Goal: Task Accomplishment & Management: Manage account settings

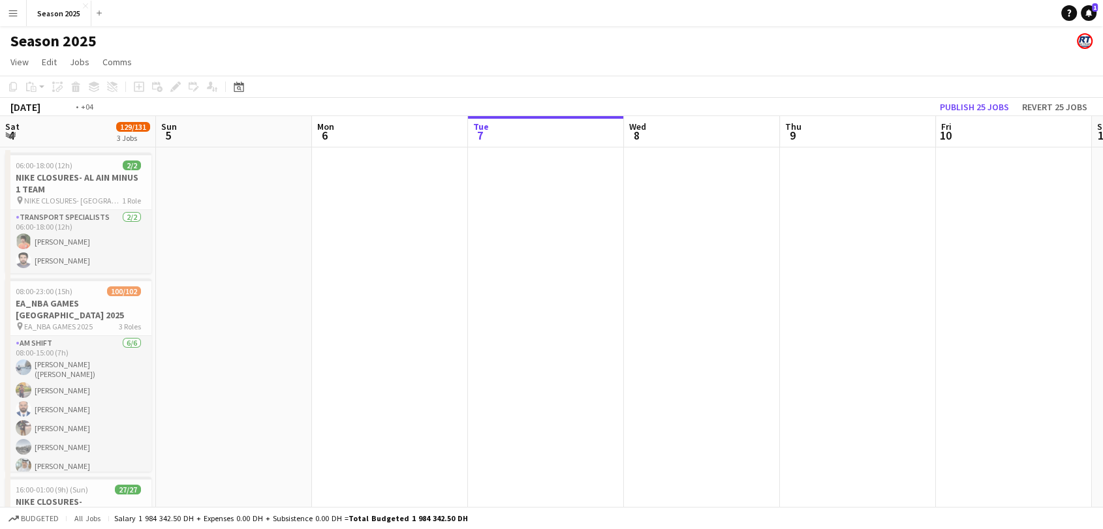
scroll to position [0, 307]
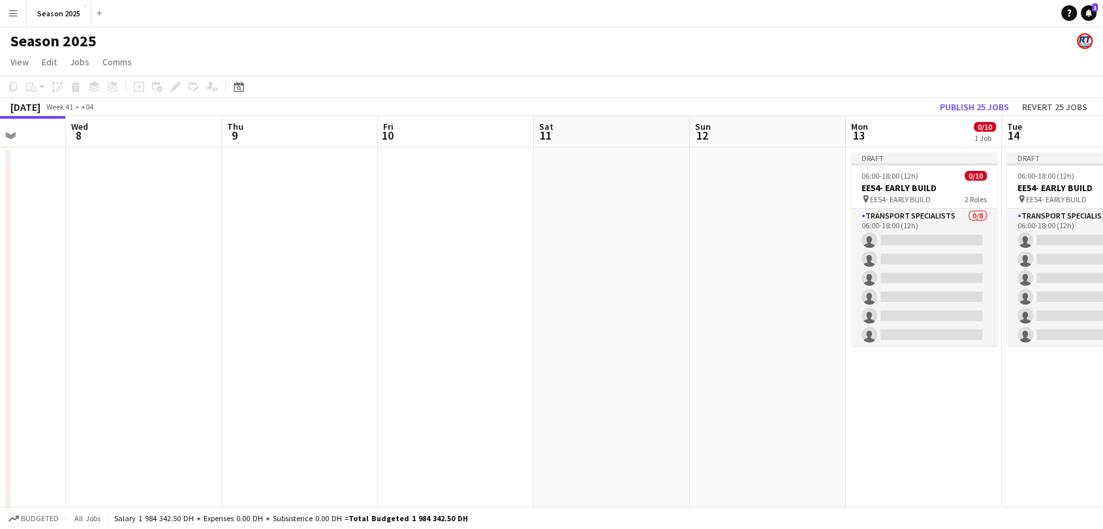
drag, startPoint x: 433, startPoint y: 247, endPoint x: 157, endPoint y: 260, distance: 277.0
click at [157, 260] on app-calendar-viewport "Sun 5 Mon 6 Tue 7 Wed 8 Thu 9 Fri 10 Sat 11 Sun 12 Mon 13 0/10 1 Job Tue 14 0/1…" at bounding box center [551, 406] width 1103 height 581
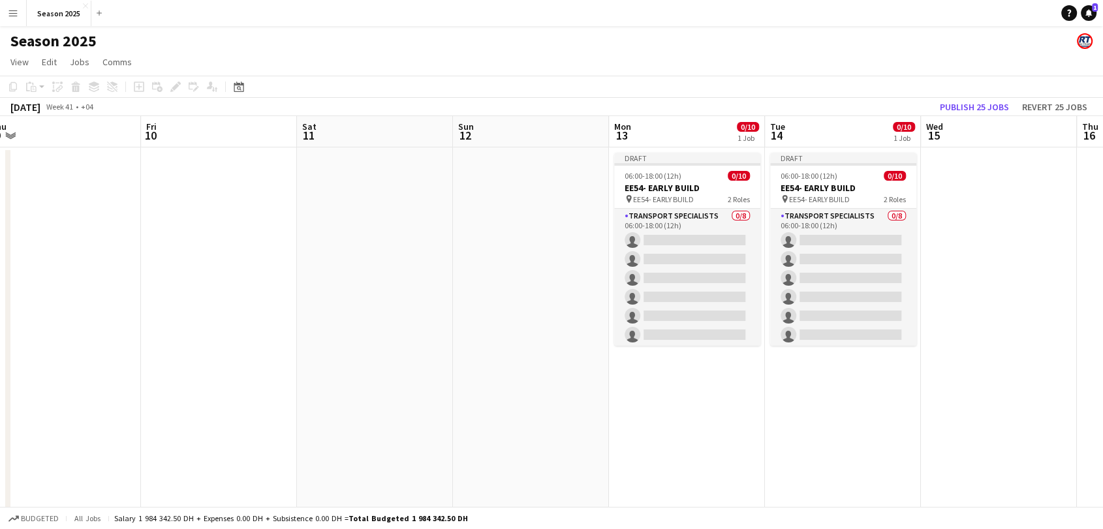
drag, startPoint x: 284, startPoint y: 263, endPoint x: 204, endPoint y: 247, distance: 82.5
click at [127, 267] on app-calendar-viewport "Sun 5 Mon 6 Tue 7 Wed 8 Thu 9 Fri 10 Sat 11 Sun 12 Mon 13 0/10 1 Job Tue 14 0/1…" at bounding box center [551, 406] width 1103 height 581
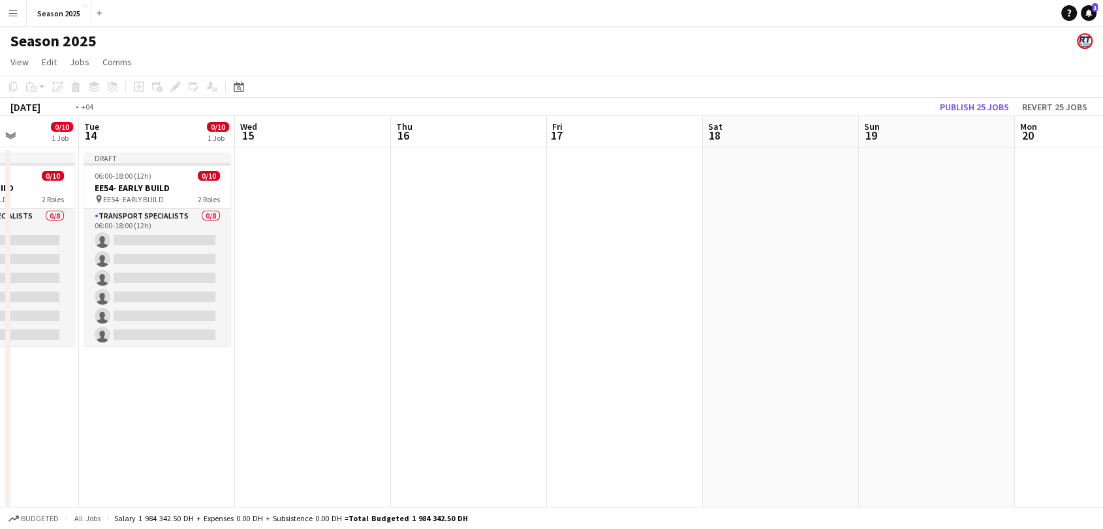
scroll to position [0, 380]
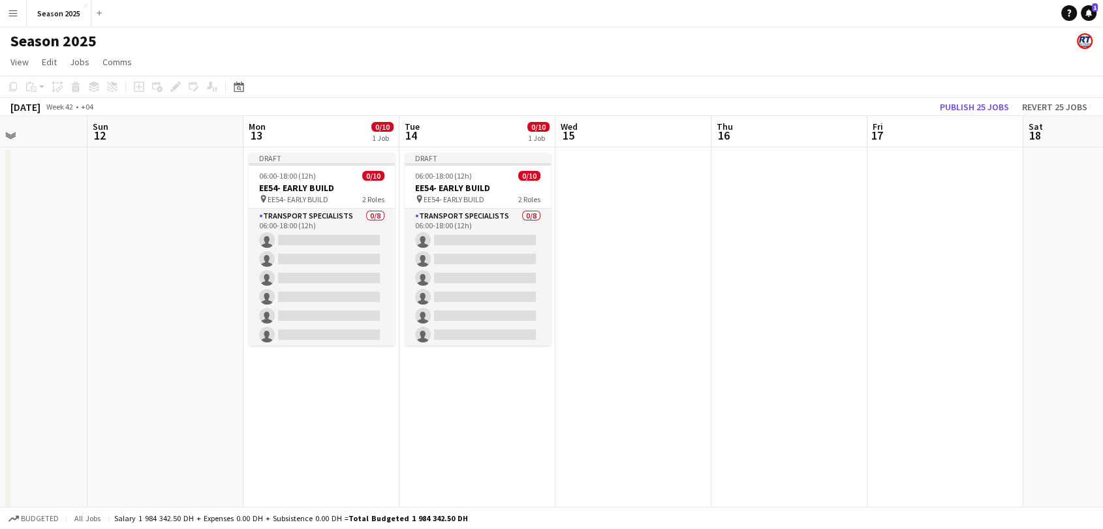
drag, startPoint x: 1075, startPoint y: 232, endPoint x: 711, endPoint y: 245, distance: 364.3
click at [711, 245] on app-calendar-viewport "Thu 9 Fri 10 Sat 11 Sun 12 Mon 13 0/10 1 Job Tue 14 0/10 1 Job Wed 15 Thu 16 Fr…" at bounding box center [551, 406] width 1103 height 581
click at [352, 194] on div "pin EE54- EARLY BUILD 2 Roles" at bounding box center [322, 199] width 146 height 10
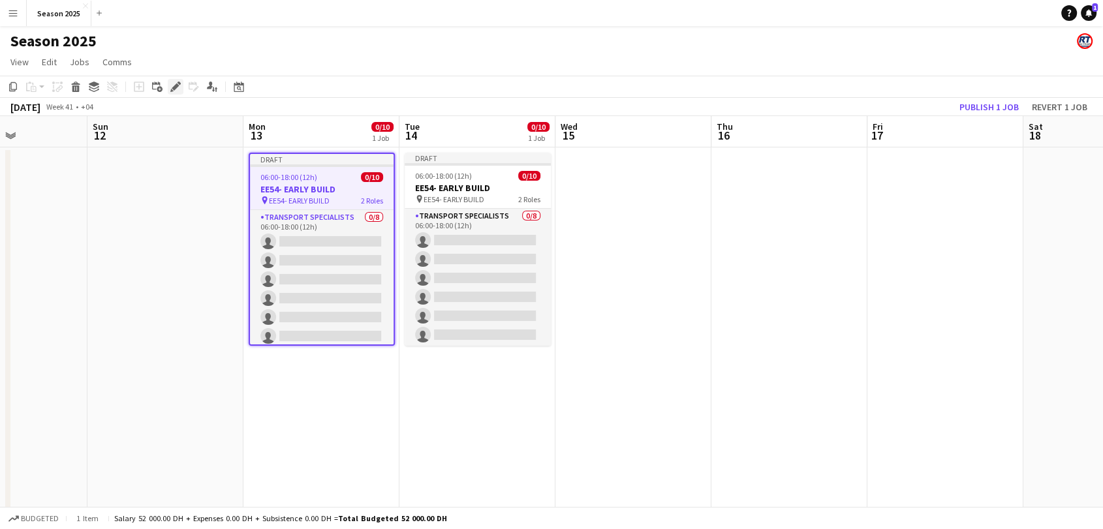
click at [173, 82] on icon "Edit" at bounding box center [175, 87] width 10 height 10
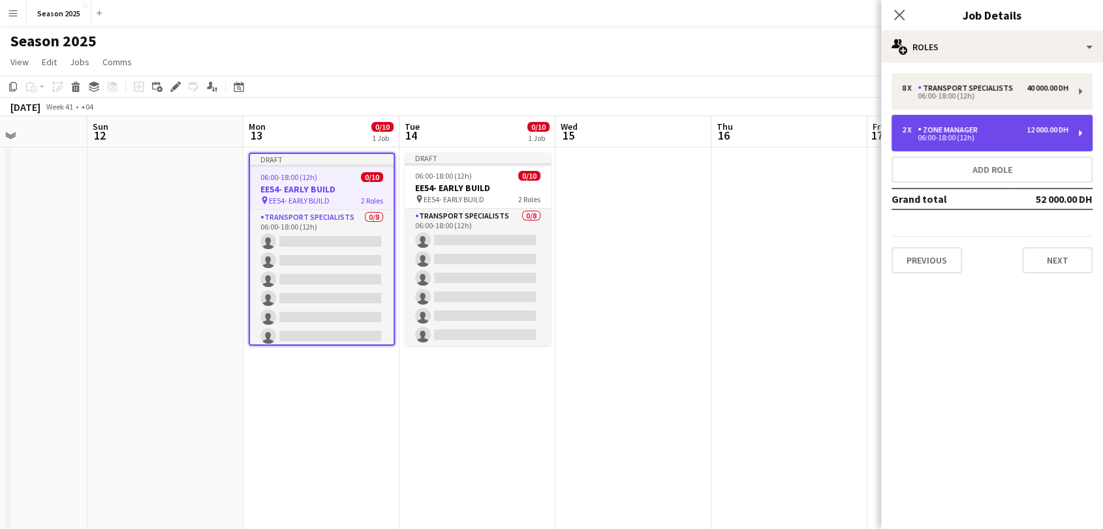
click at [994, 129] on div "2 x Zone Manager 12 000.00 DH" at bounding box center [985, 129] width 166 height 9
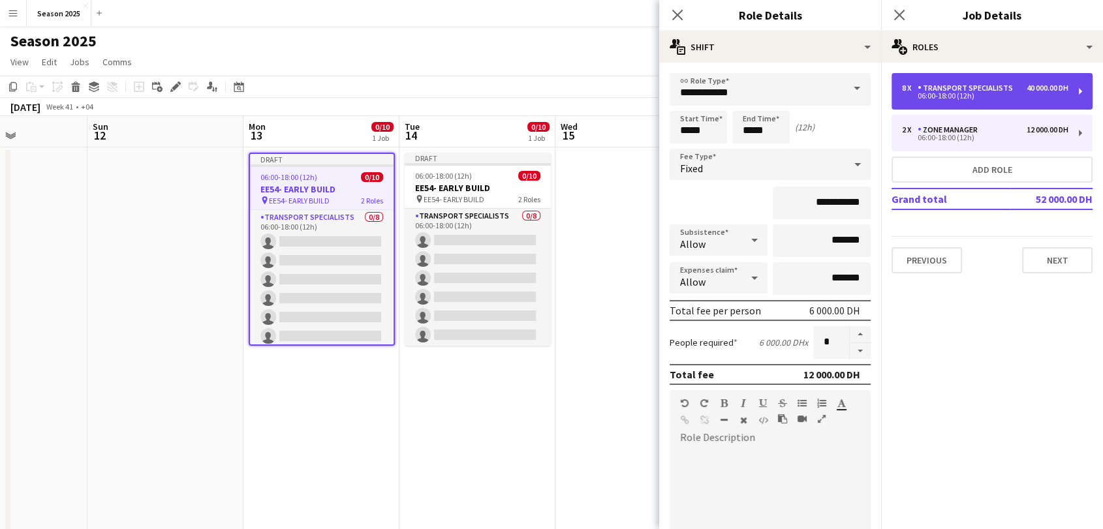
click at [945, 93] on div "06:00-18:00 (12h)" at bounding box center [985, 96] width 166 height 7
type input "**********"
type input "*"
click at [941, 92] on div "Transport Specialists" at bounding box center [967, 88] width 100 height 9
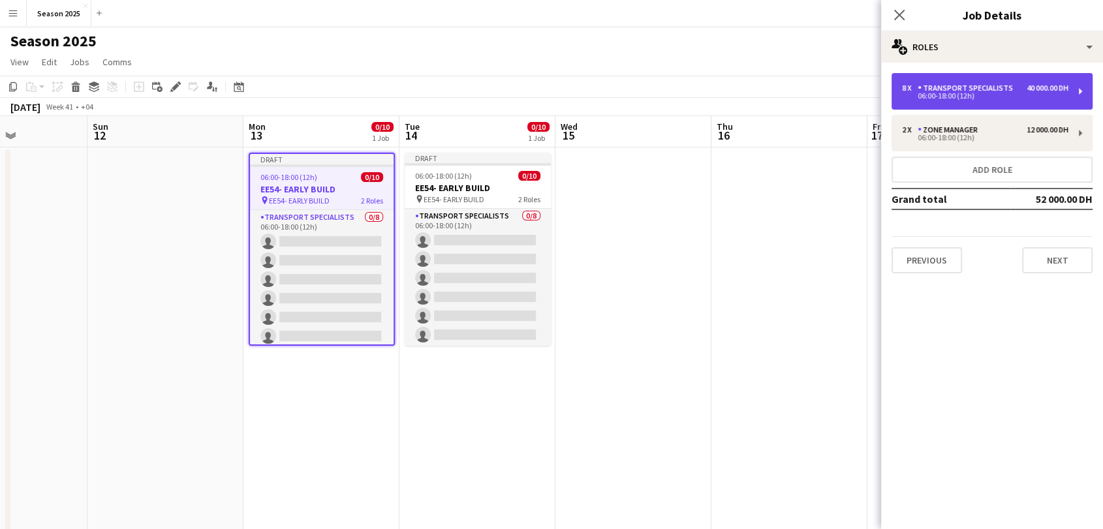
click at [941, 92] on div "Transport Specialists" at bounding box center [967, 88] width 100 height 9
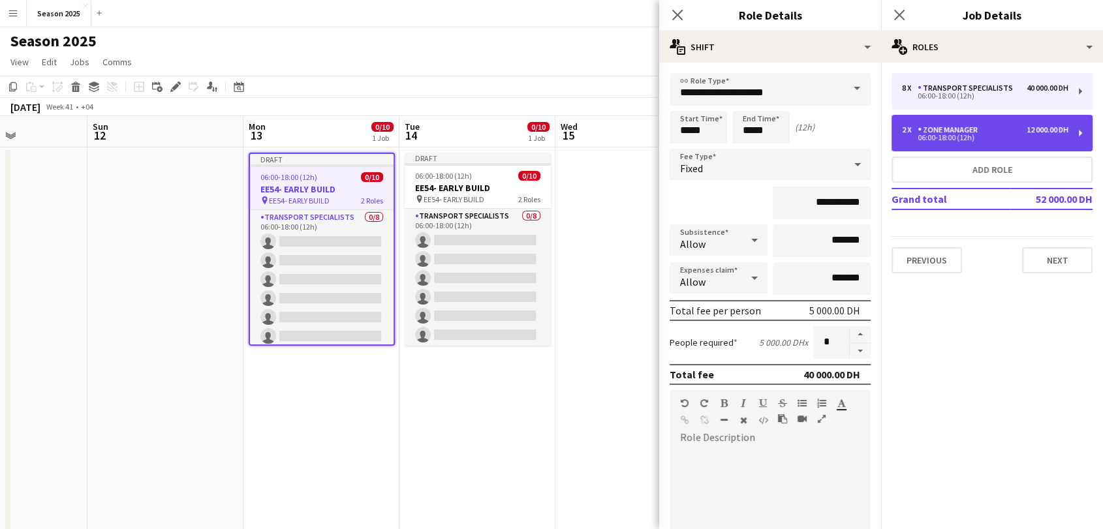
click at [955, 125] on div "Zone Manager" at bounding box center [949, 129] width 65 height 9
type input "**********"
type input "*"
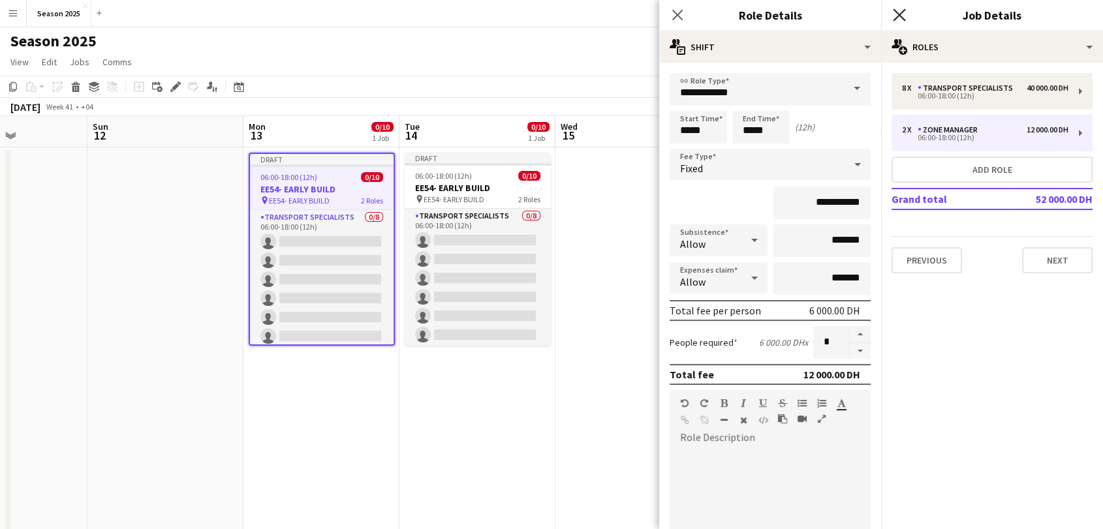
click at [894, 15] on icon "Close pop-in" at bounding box center [899, 14] width 12 height 12
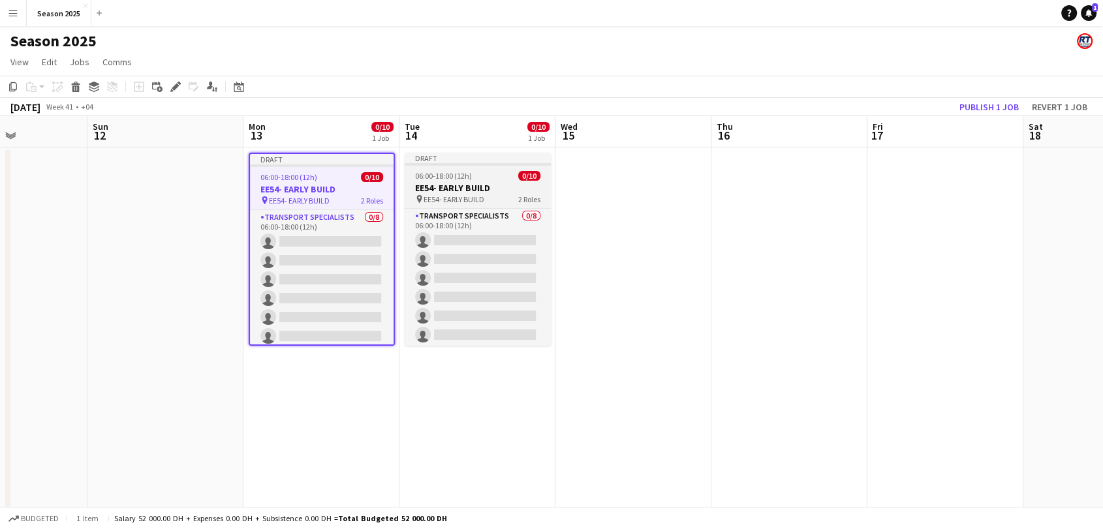
click at [444, 178] on span "06:00-18:00 (12h)" at bounding box center [443, 176] width 57 height 10
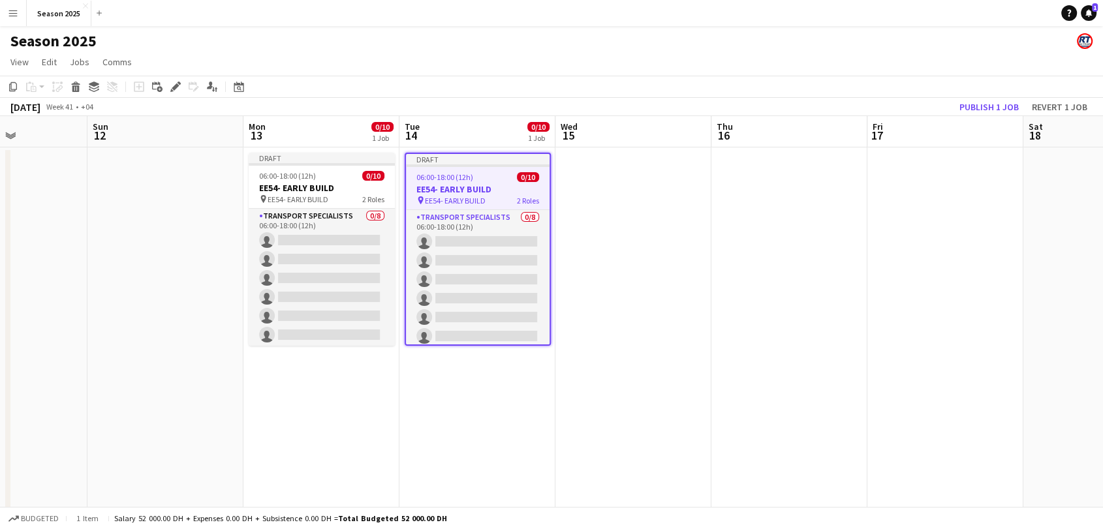
click at [592, 192] on app-date-cell at bounding box center [633, 422] width 156 height 550
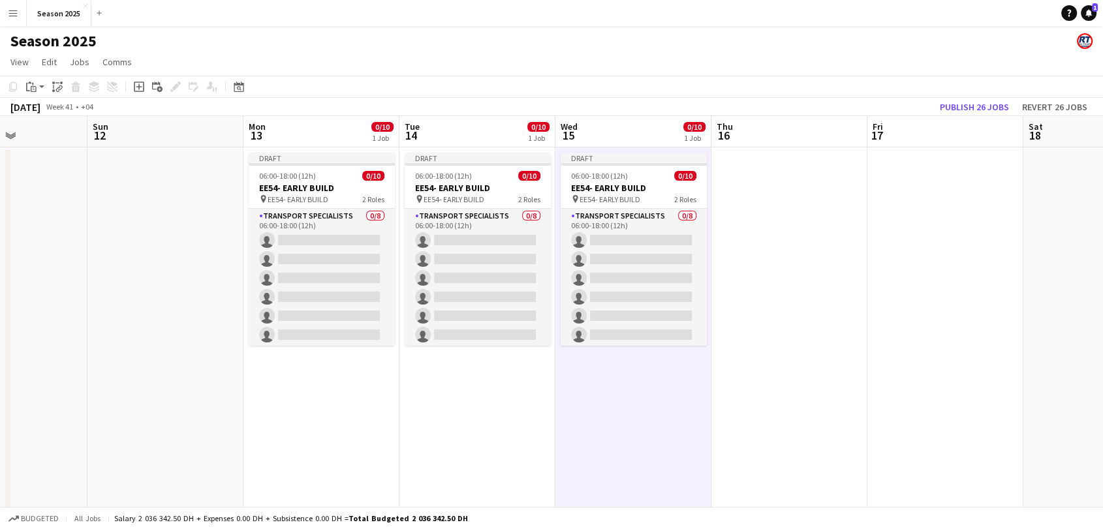
click at [794, 198] on app-date-cell at bounding box center [789, 422] width 156 height 550
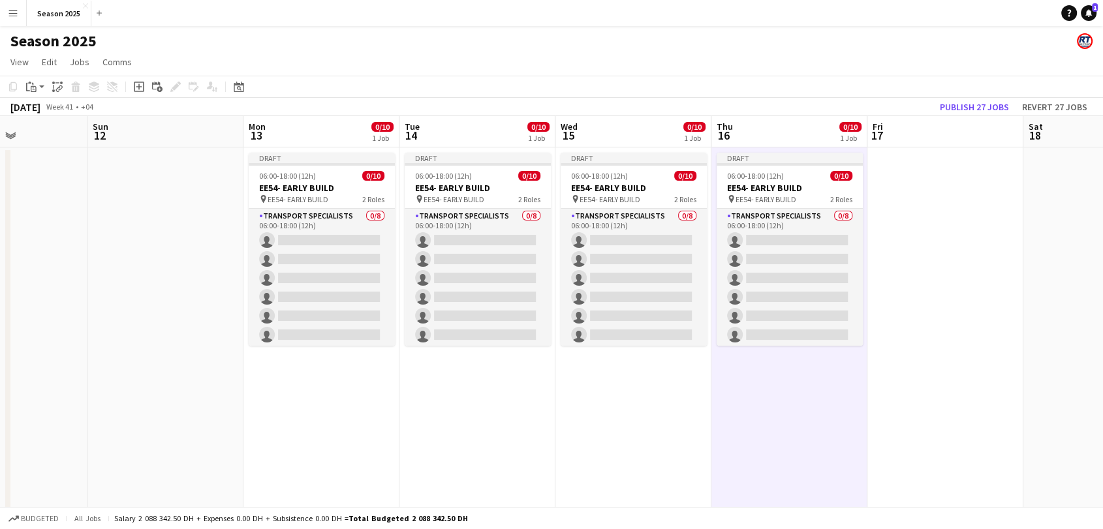
click at [888, 195] on app-date-cell at bounding box center [945, 422] width 156 height 550
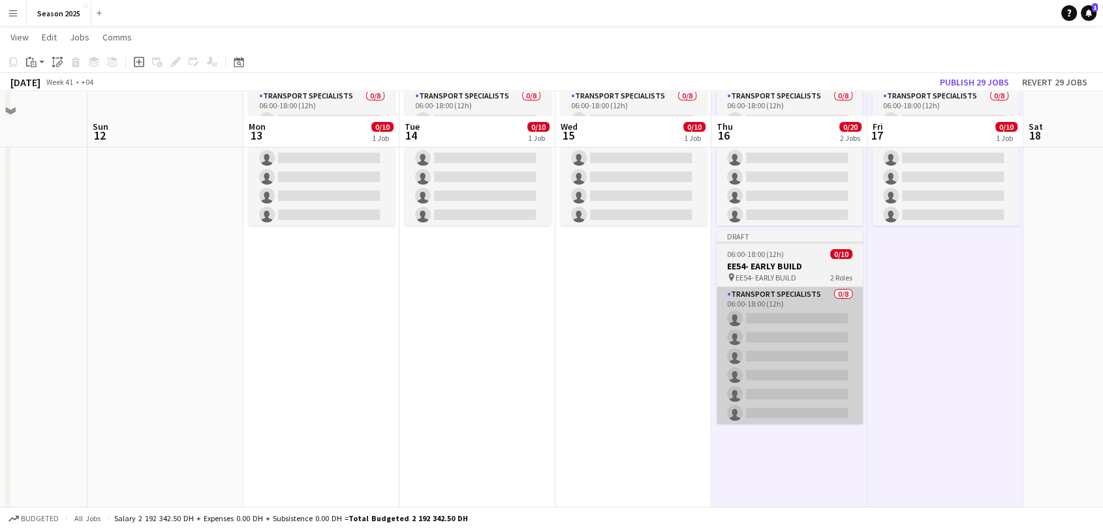
scroll to position [145, 0]
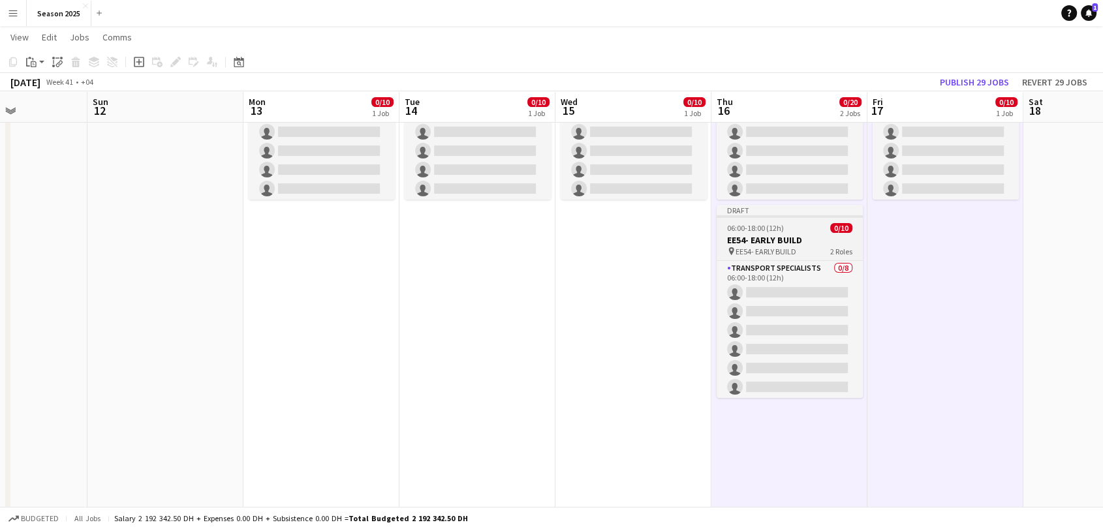
click at [825, 234] on h3 "EE54- EARLY BUILD" at bounding box center [789, 240] width 146 height 12
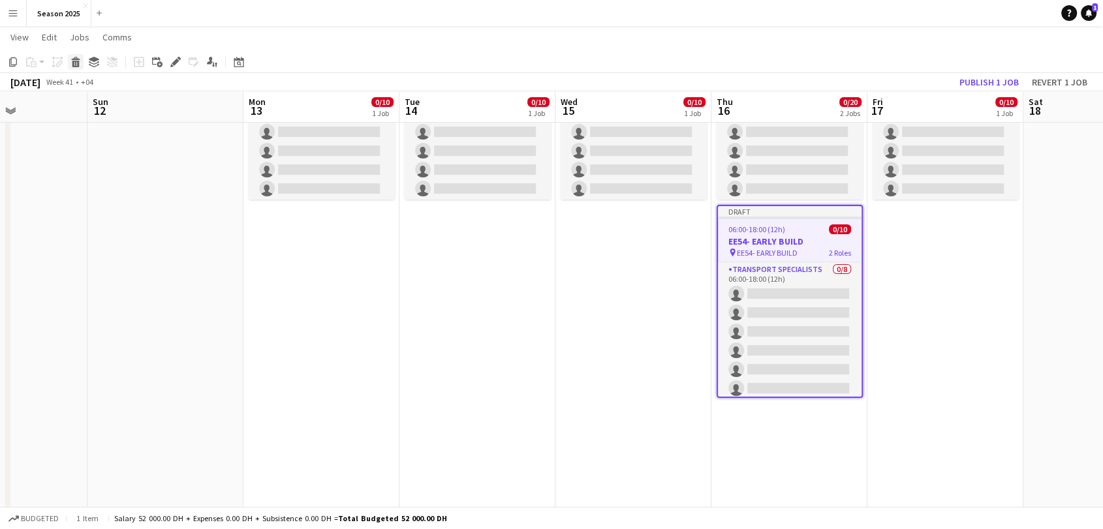
click at [72, 59] on icon at bounding box center [75, 58] width 8 height 3
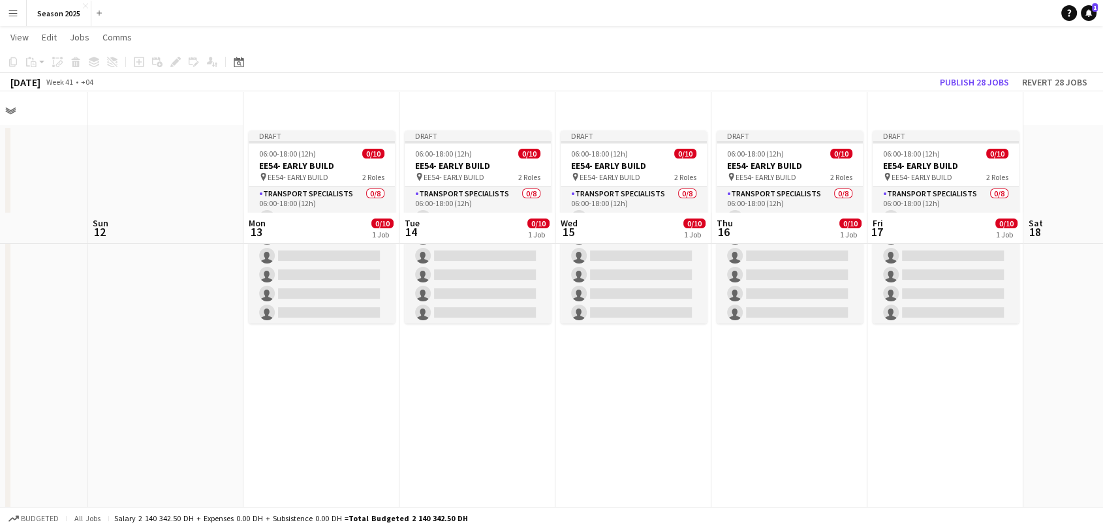
scroll to position [0, 0]
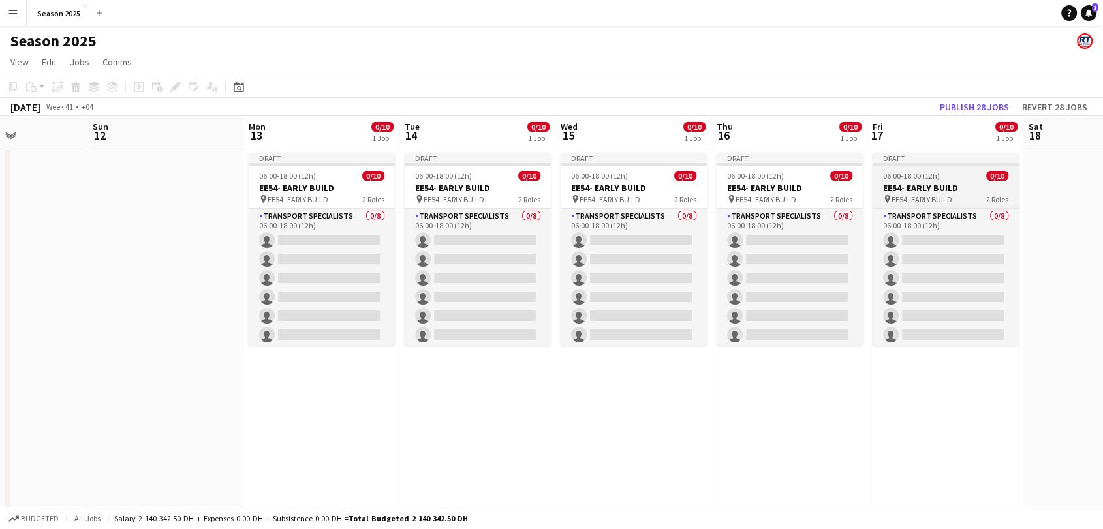
click at [962, 189] on h3 "EE54- EARLY BUILD" at bounding box center [945, 188] width 146 height 12
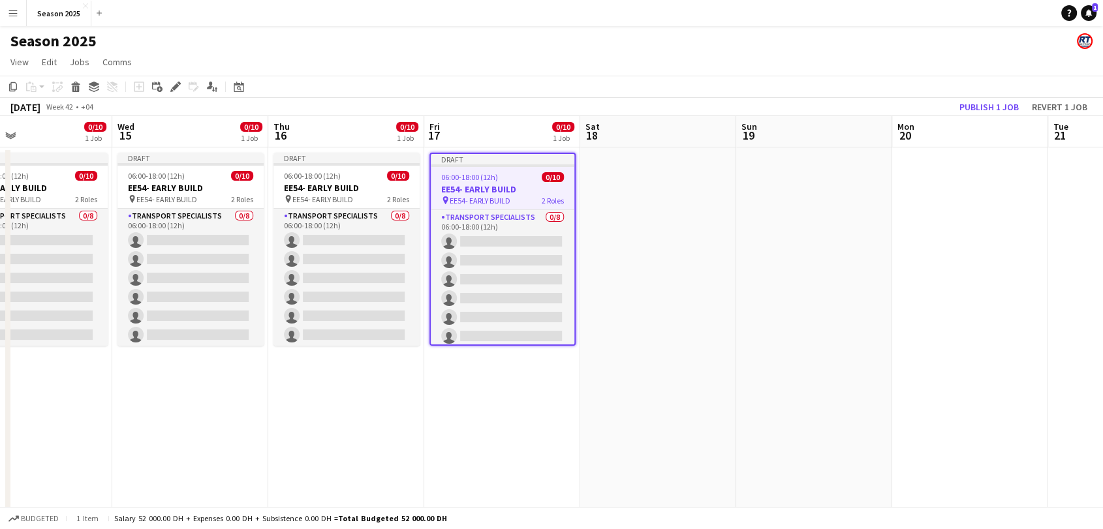
scroll to position [0, 597]
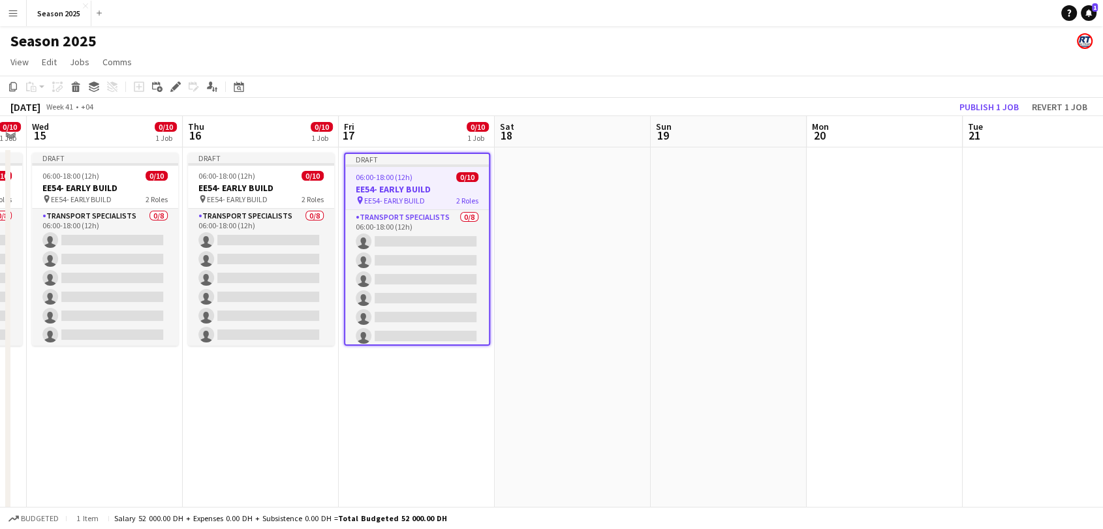
drag, startPoint x: 957, startPoint y: 403, endPoint x: 491, endPoint y: 370, distance: 467.7
click at [478, 399] on app-calendar-viewport "Sat 11 Sun 12 Mon 13 0/10 1 Job Tue 14 0/10 1 Job Wed 15 0/10 1 Job Thu 16 0/10…" at bounding box center [551, 406] width 1103 height 581
click at [553, 266] on app-date-cell at bounding box center [573, 422] width 156 height 550
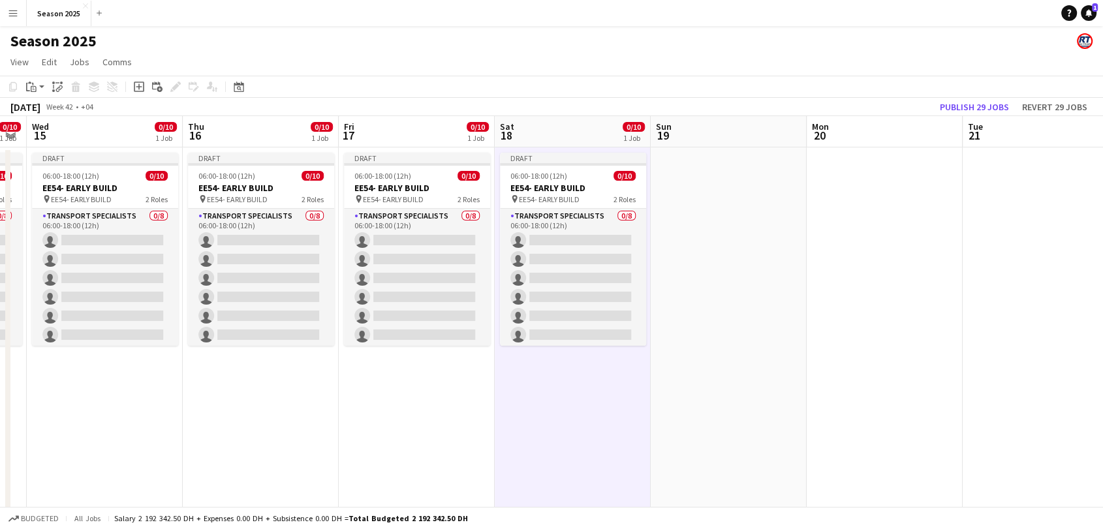
click at [684, 257] on app-date-cell at bounding box center [729, 422] width 156 height 550
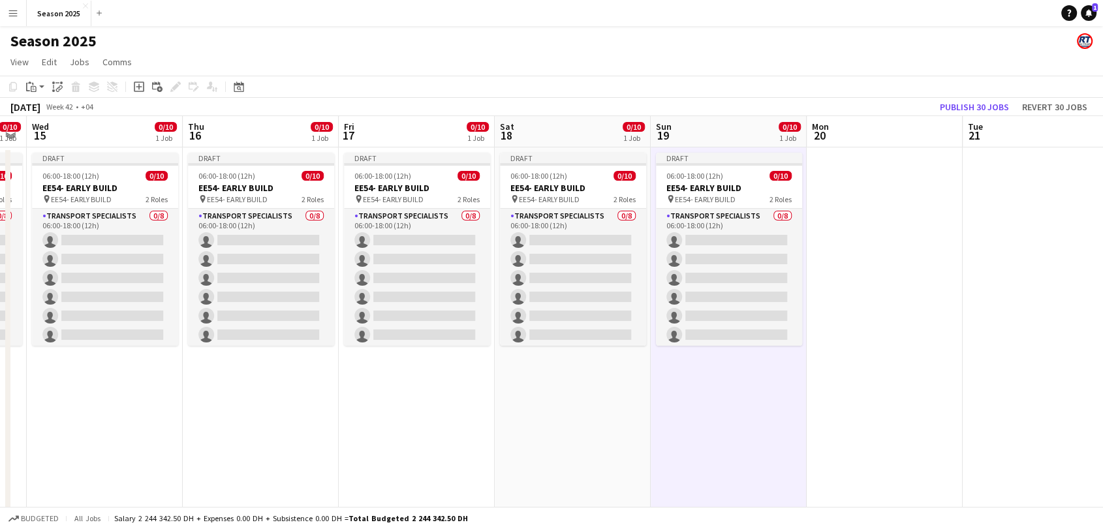
scroll to position [0, 596]
click at [886, 233] on app-date-cell at bounding box center [885, 422] width 156 height 550
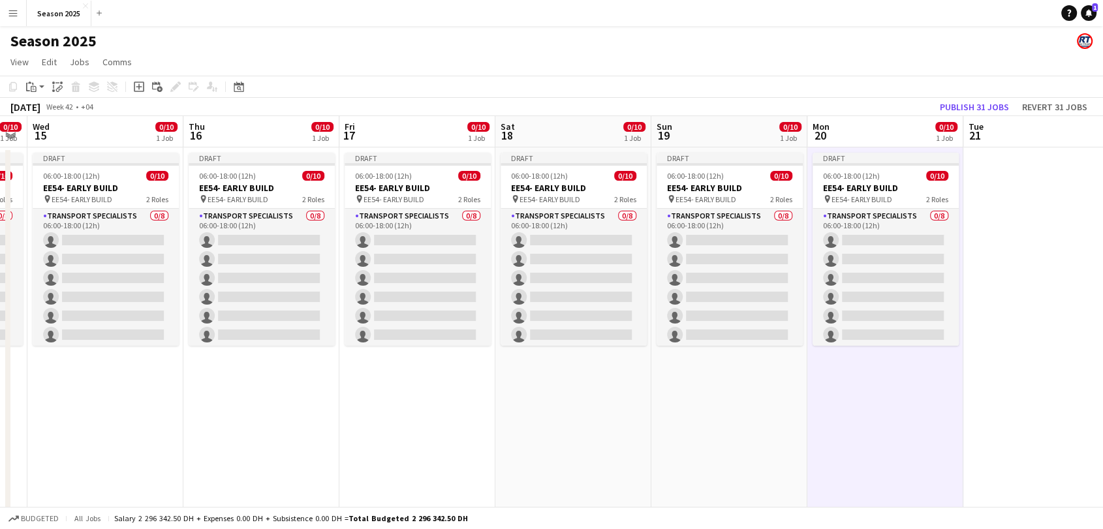
click at [1007, 239] on app-date-cell at bounding box center [1041, 422] width 156 height 550
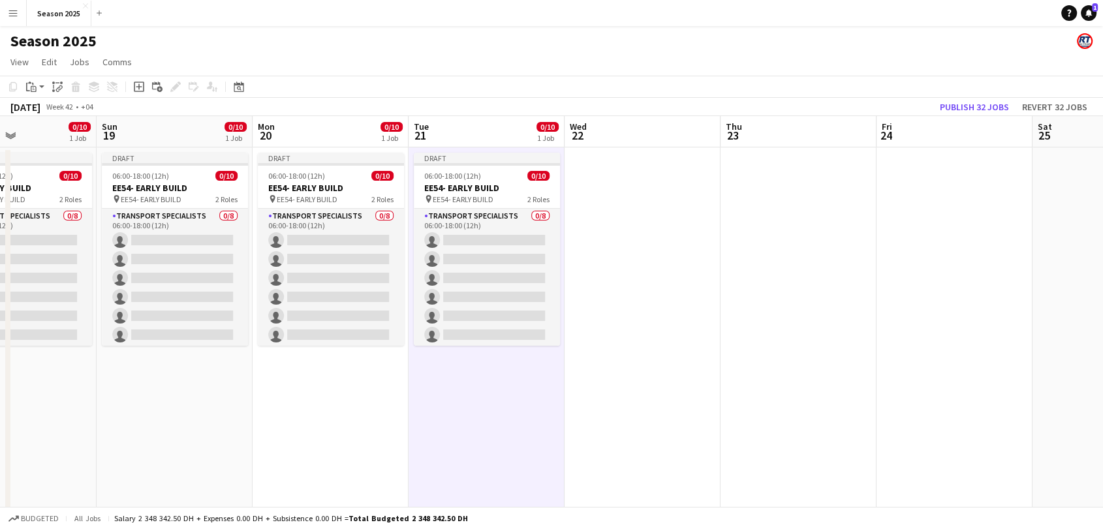
scroll to position [0, 607]
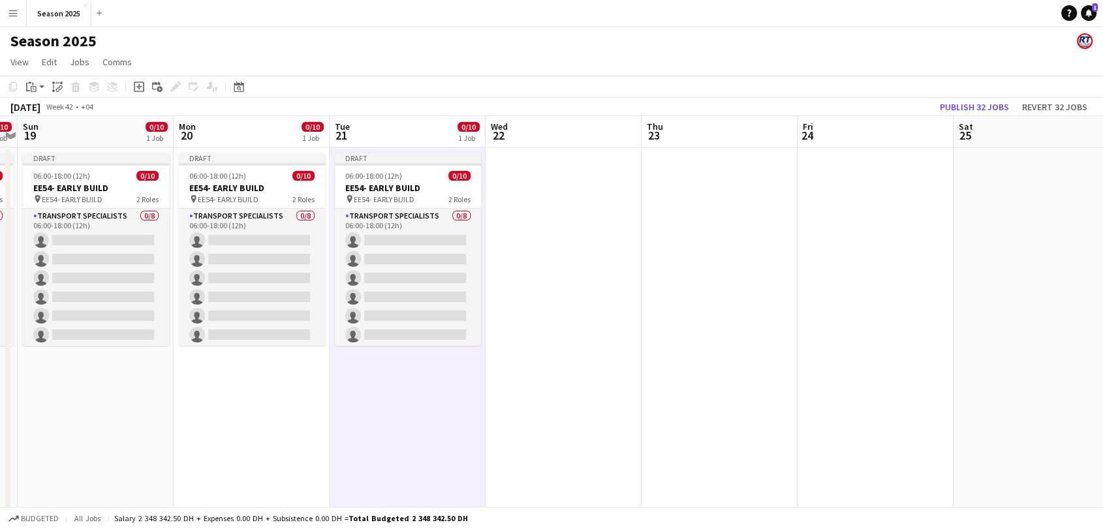
drag, startPoint x: 893, startPoint y: 390, endPoint x: 367, endPoint y: 378, distance: 525.4
click at [367, 378] on app-calendar-viewport "Wed 15 0/10 1 Job Thu 16 0/10 1 Job Fri 17 0/10 1 Job Sat 18 0/10 1 Job Sun 19 …" at bounding box center [551, 406] width 1103 height 581
click at [568, 214] on app-date-cell at bounding box center [562, 422] width 156 height 550
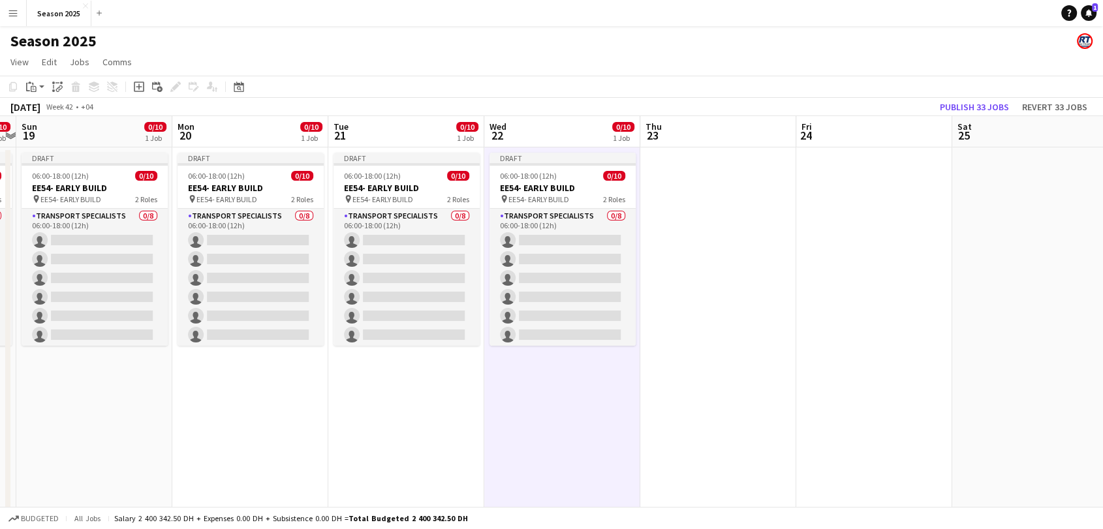
click at [702, 200] on app-date-cell at bounding box center [718, 422] width 156 height 550
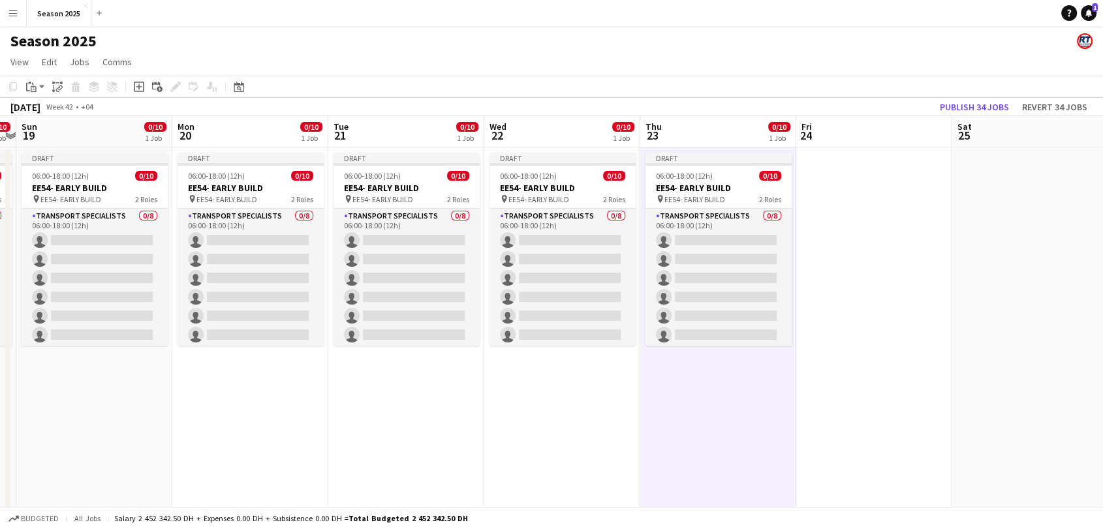
click at [851, 232] on app-date-cell at bounding box center [874, 422] width 156 height 550
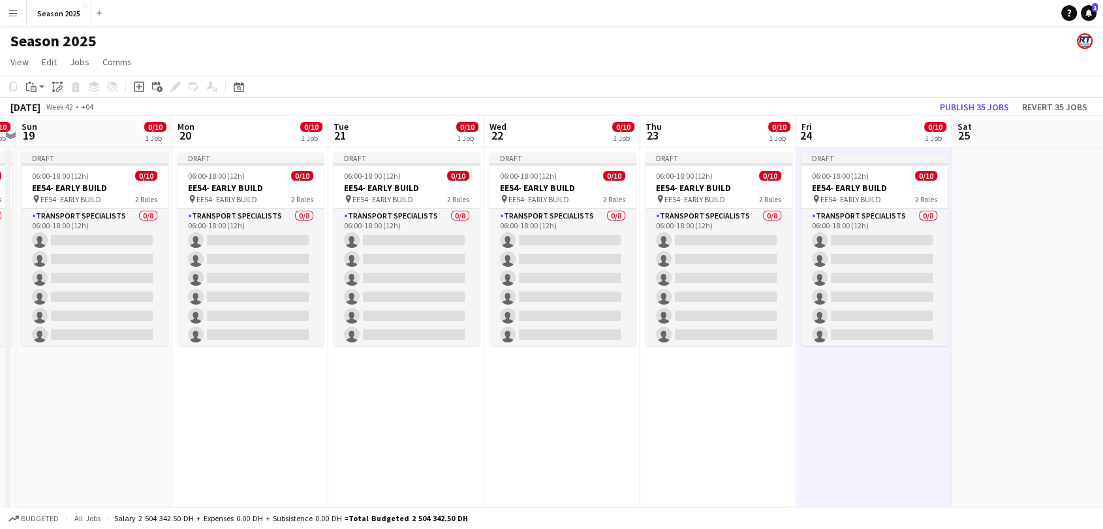
click at [987, 233] on app-date-cell at bounding box center [1030, 422] width 156 height 550
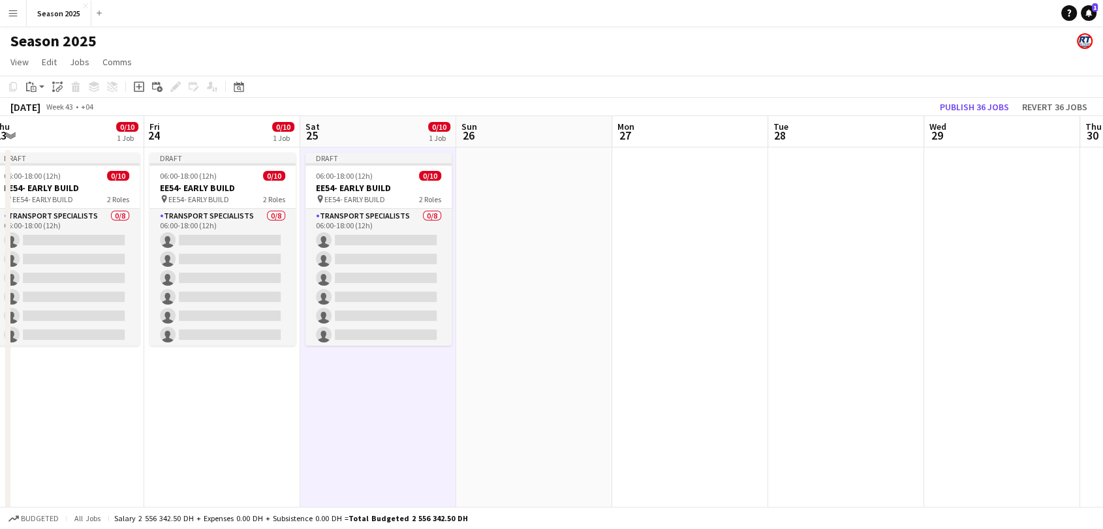
drag, startPoint x: 907, startPoint y: 394, endPoint x: 308, endPoint y: 361, distance: 599.9
click at [309, 363] on app-calendar-viewport "Sun 19 0/10 1 Job Mon 20 0/10 1 Job Tue 21 0/10 1 Job Wed 22 0/10 1 Job Thu 23 …" at bounding box center [551, 406] width 1103 height 581
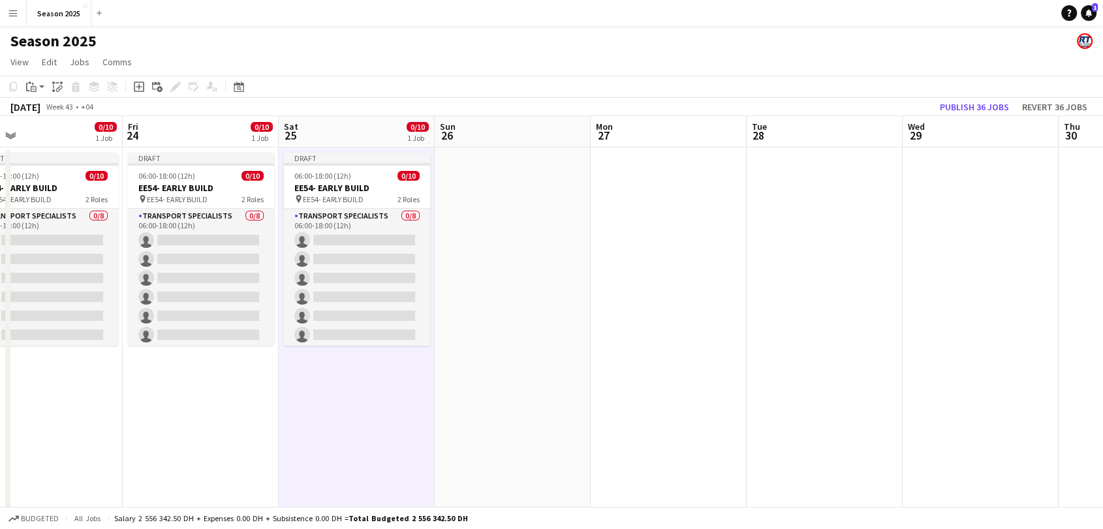
scroll to position [0, 345]
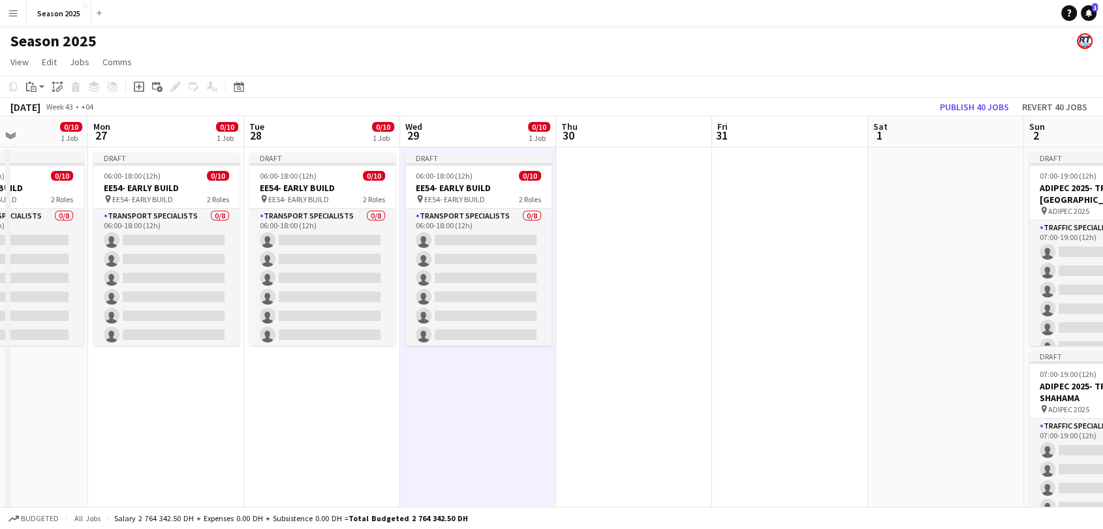
drag, startPoint x: 943, startPoint y: 395, endPoint x: 432, endPoint y: 379, distance: 511.8
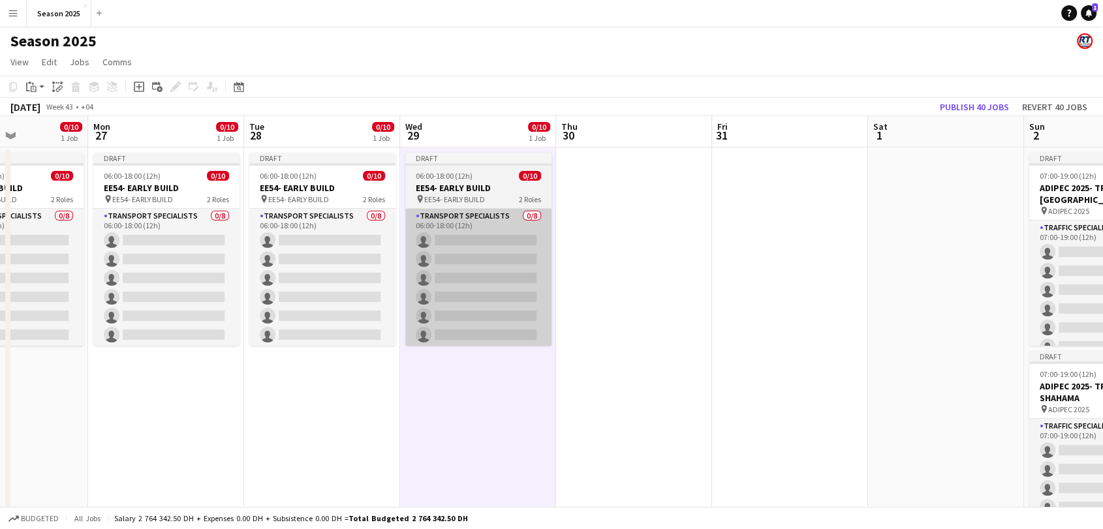
scroll to position [0, 544]
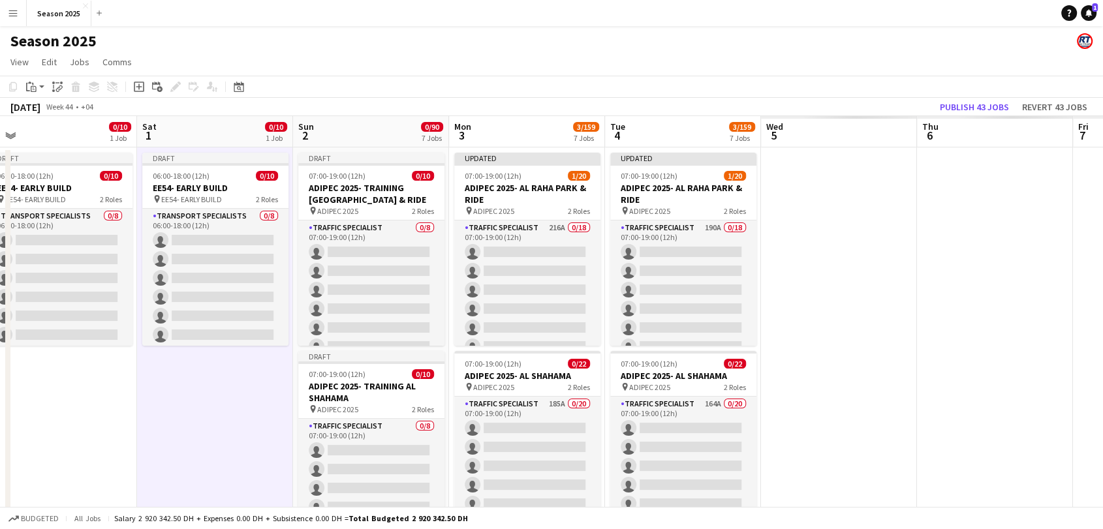
scroll to position [0, 496]
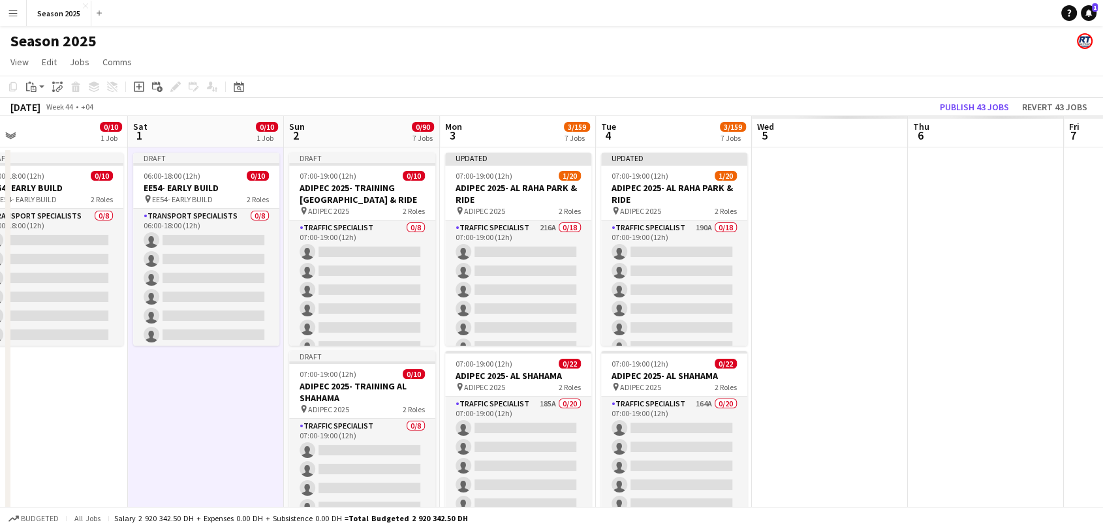
drag, startPoint x: 919, startPoint y: 391, endPoint x: 188, endPoint y: 304, distance: 735.9
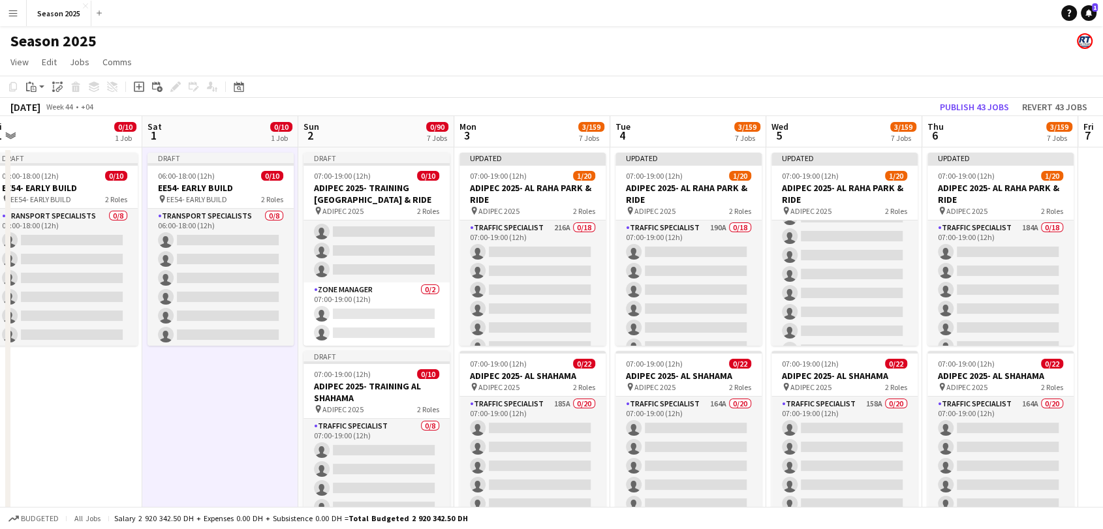
scroll to position [0, 489]
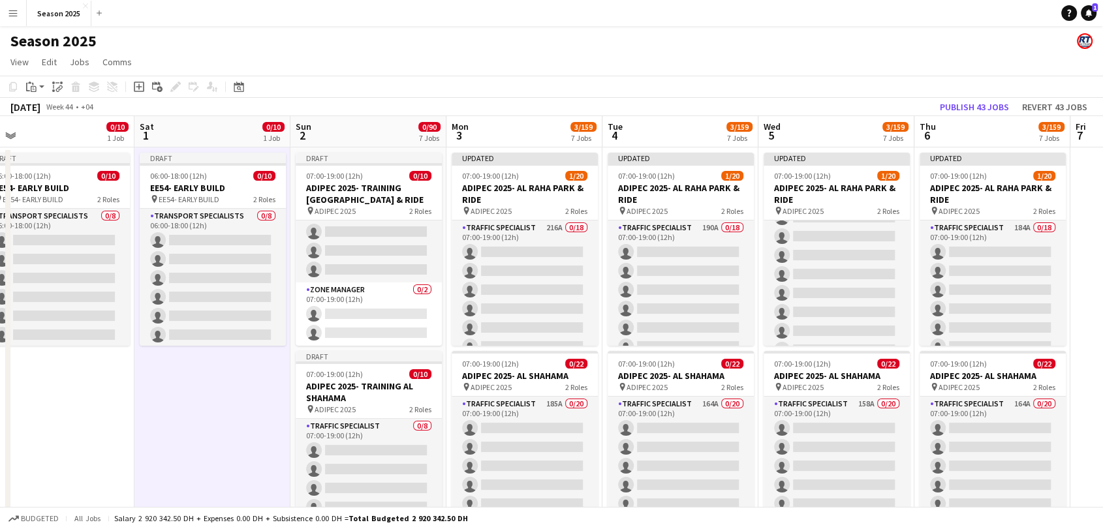
drag, startPoint x: 167, startPoint y: 371, endPoint x: 174, endPoint y: 364, distance: 9.2
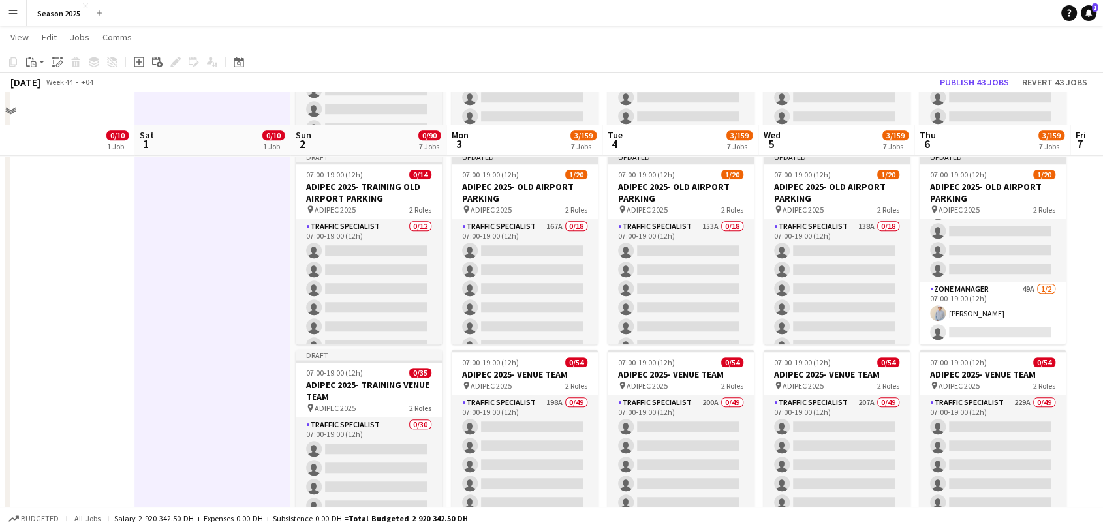
scroll to position [1054, 0]
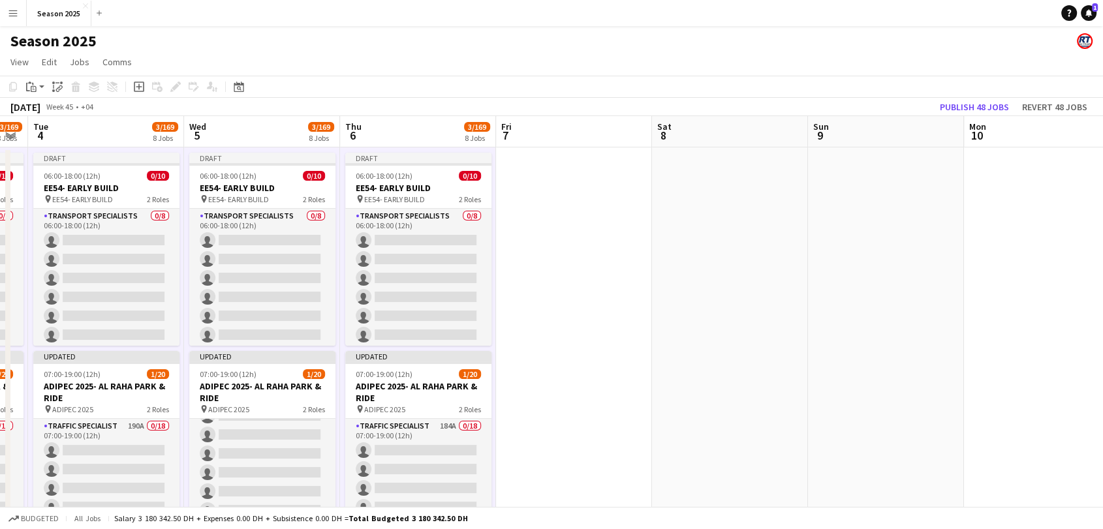
scroll to position [0, 467]
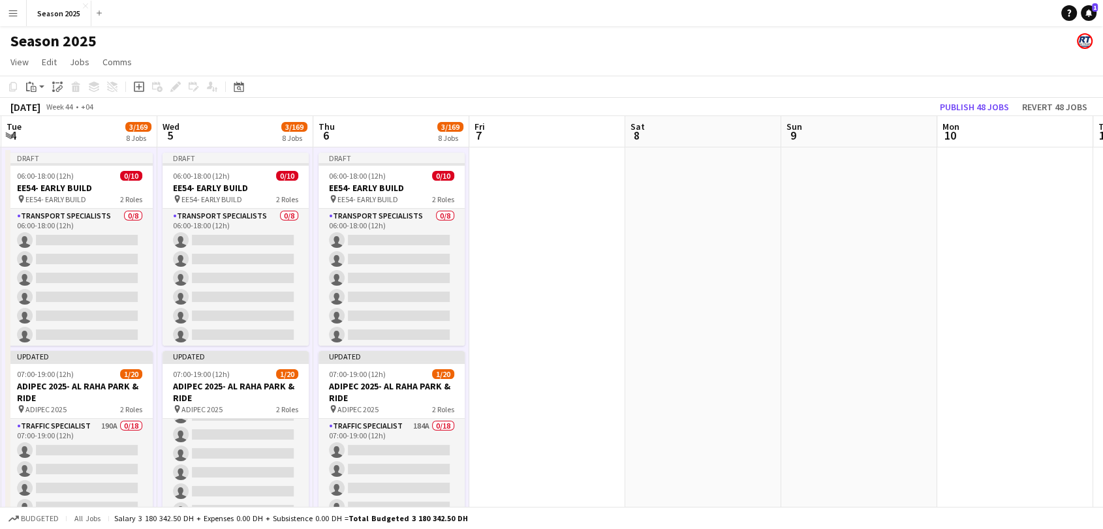
drag, startPoint x: 1074, startPoint y: 324, endPoint x: 473, endPoint y: 328, distance: 600.9
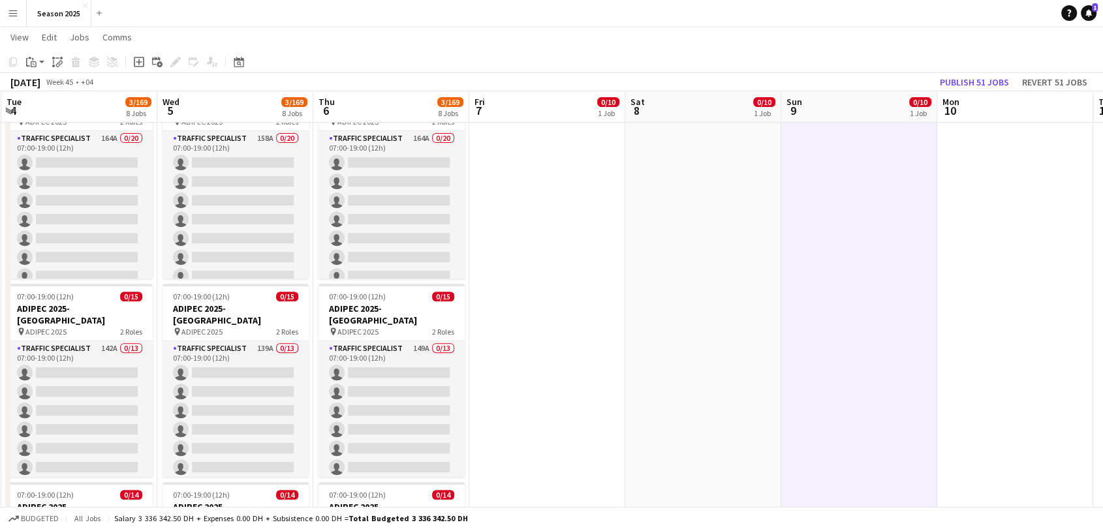
click at [1021, 264] on app-date-cell at bounding box center [1015, 490] width 156 height 1613
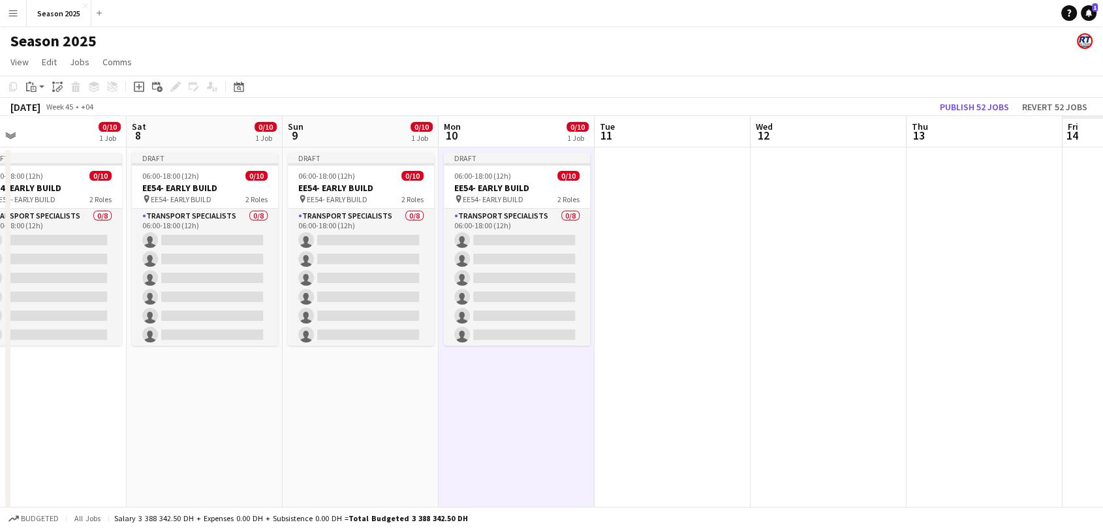
scroll to position [0, 438]
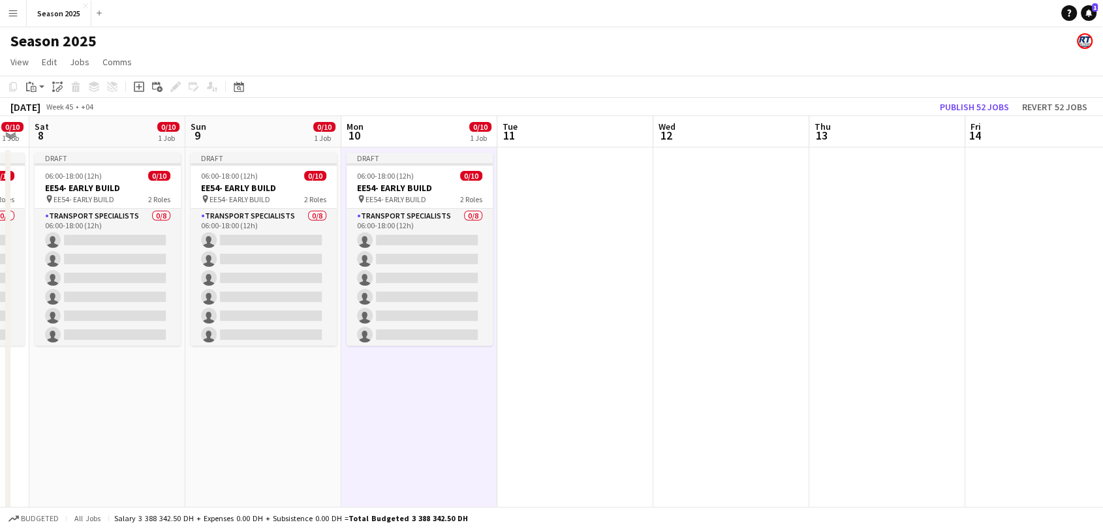
drag, startPoint x: 615, startPoint y: 400, endPoint x: 369, endPoint y: 405, distance: 245.4
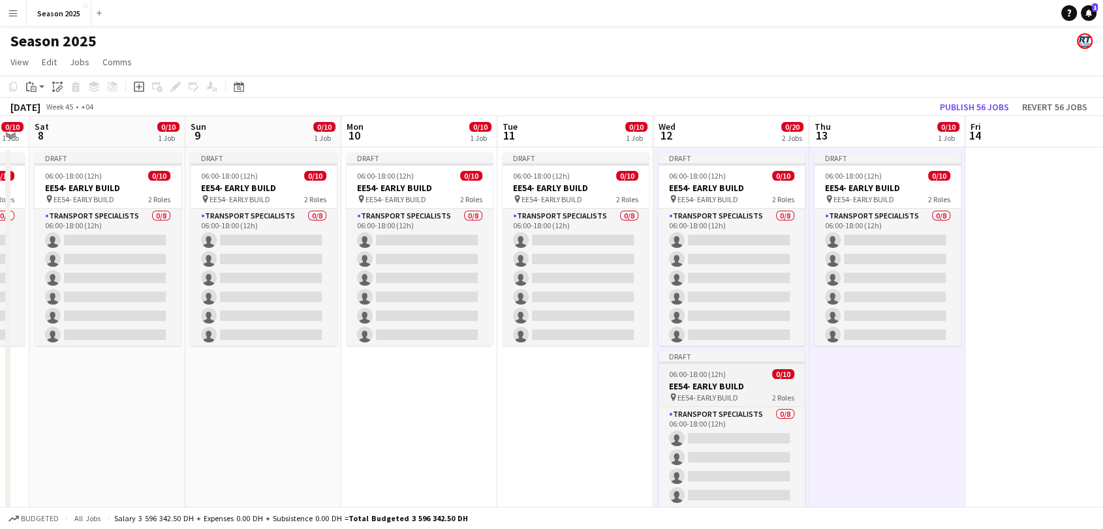
click at [751, 388] on h3 "EE54- EARLY BUILD" at bounding box center [731, 386] width 146 height 12
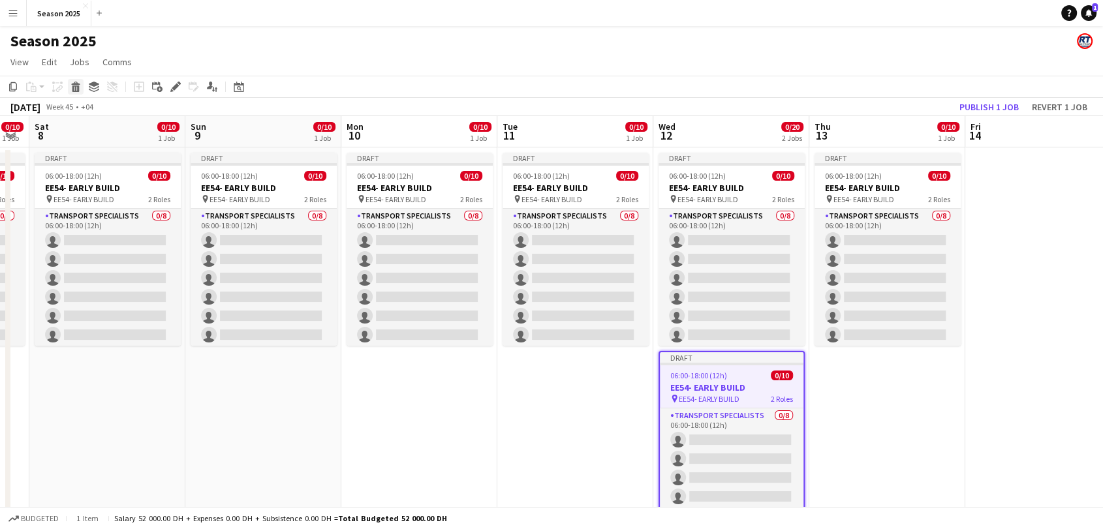
click at [70, 89] on icon "Delete" at bounding box center [75, 87] width 10 height 10
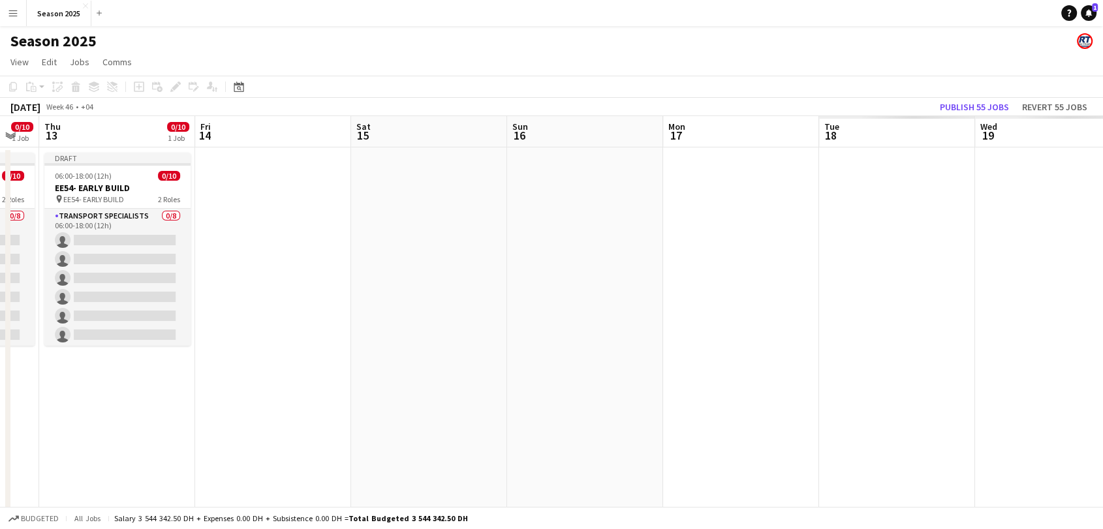
scroll to position [0, 423]
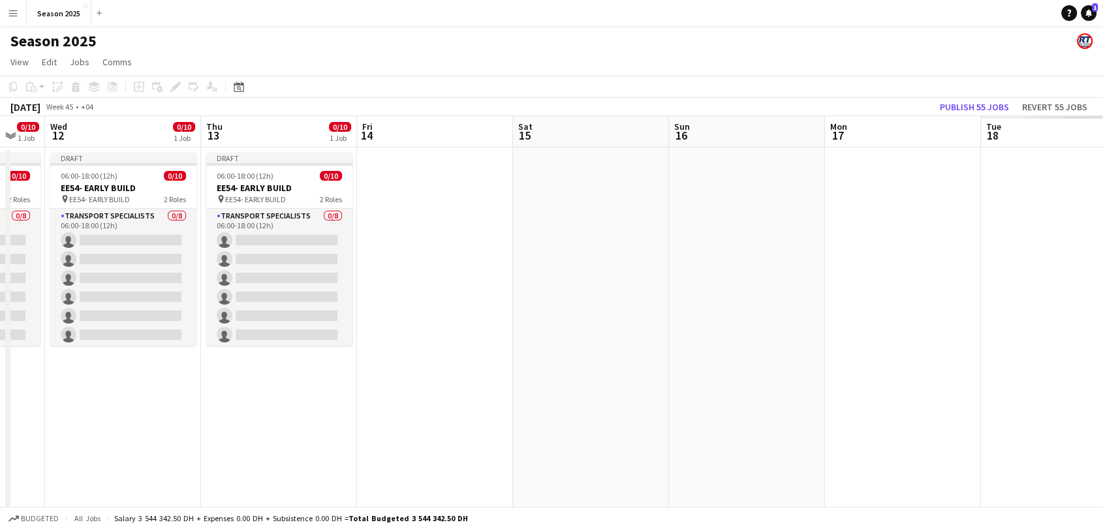
drag, startPoint x: 832, startPoint y: 417, endPoint x: 224, endPoint y: 393, distance: 608.6
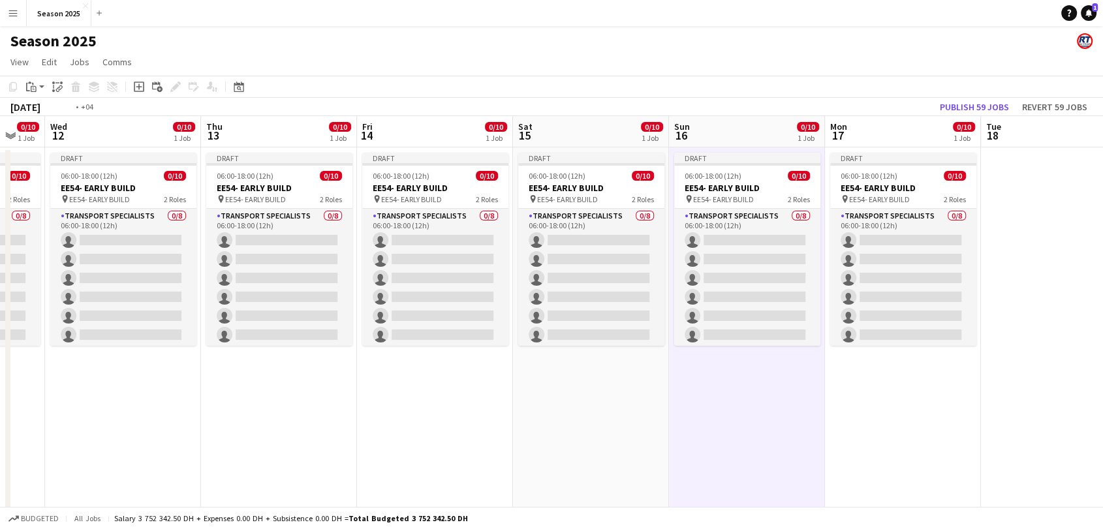
drag, startPoint x: 424, startPoint y: 399, endPoint x: 527, endPoint y: 419, distance: 104.3
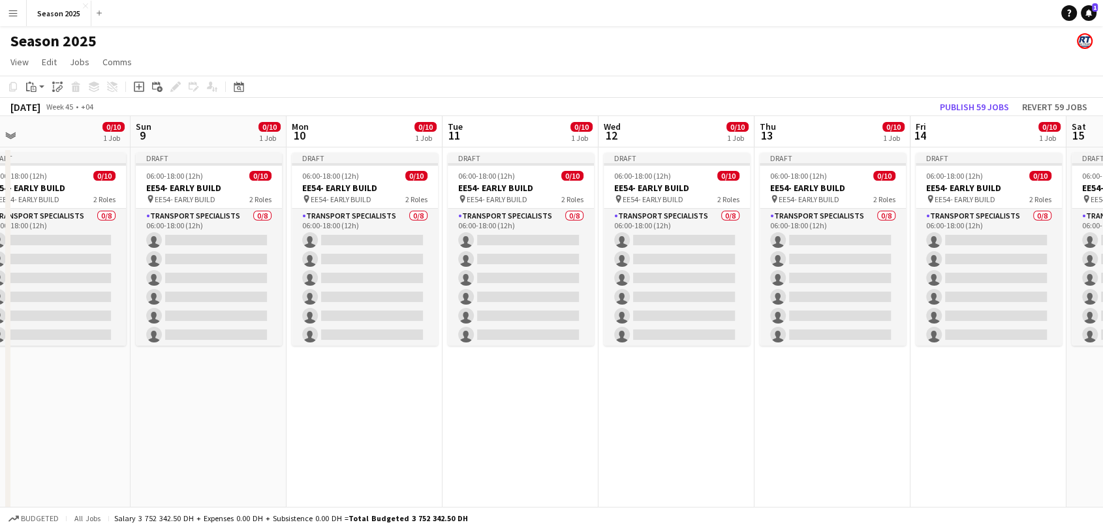
drag, startPoint x: 376, startPoint y: 416, endPoint x: 375, endPoint y: 389, distance: 26.8
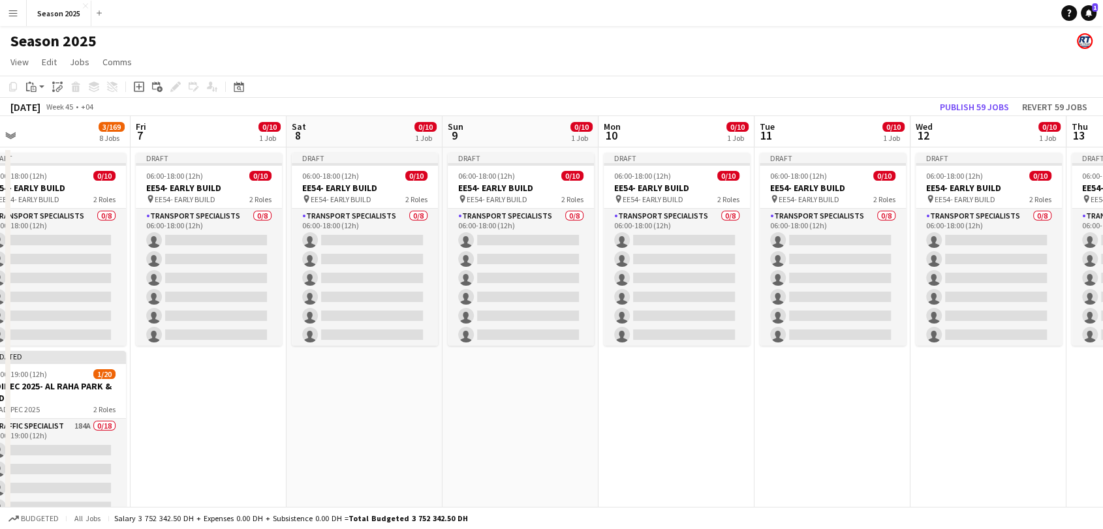
drag, startPoint x: 374, startPoint y: 389, endPoint x: 732, endPoint y: 395, distance: 358.3
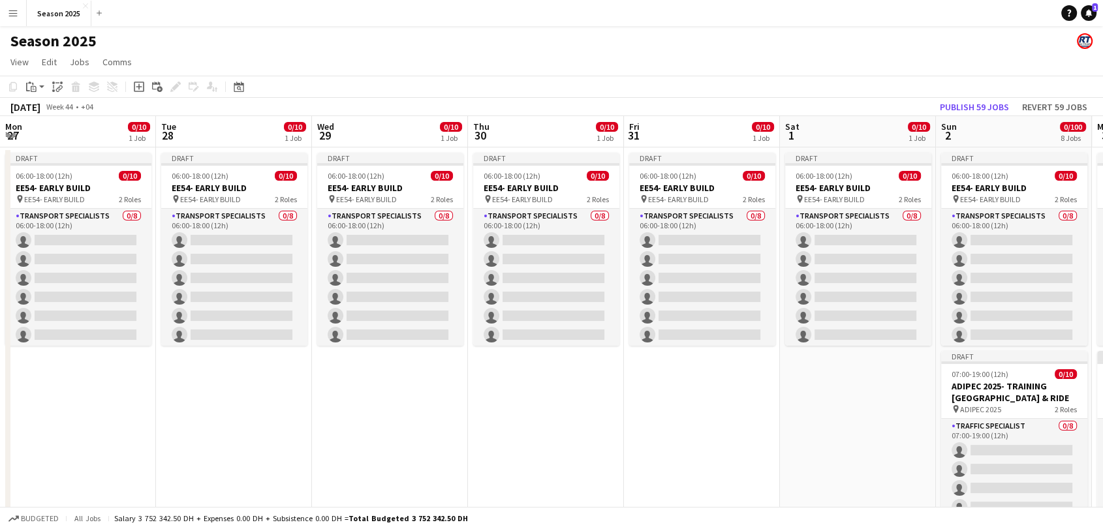
scroll to position [0, 273]
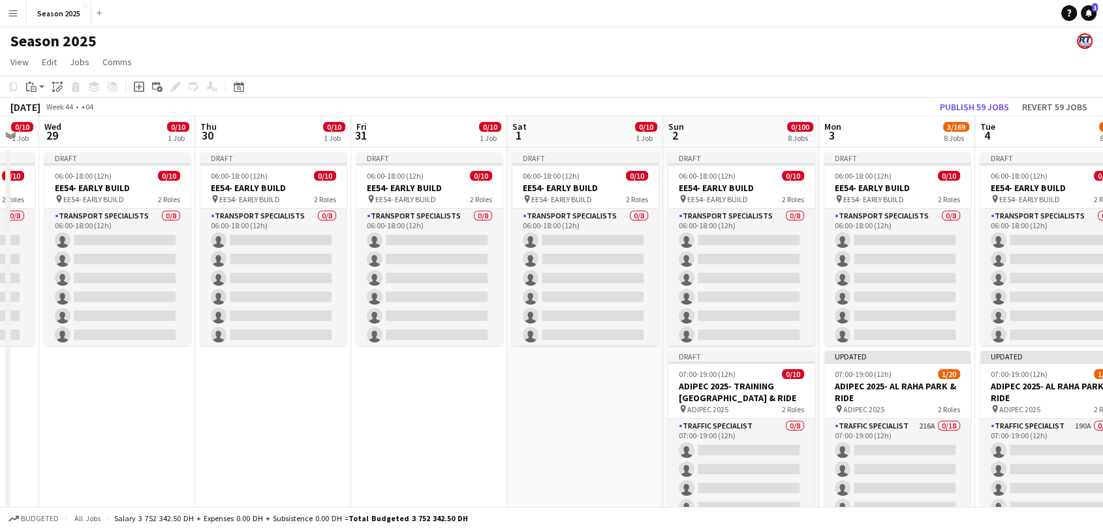
drag, startPoint x: 258, startPoint y: 324, endPoint x: 921, endPoint y: 322, distance: 662.9
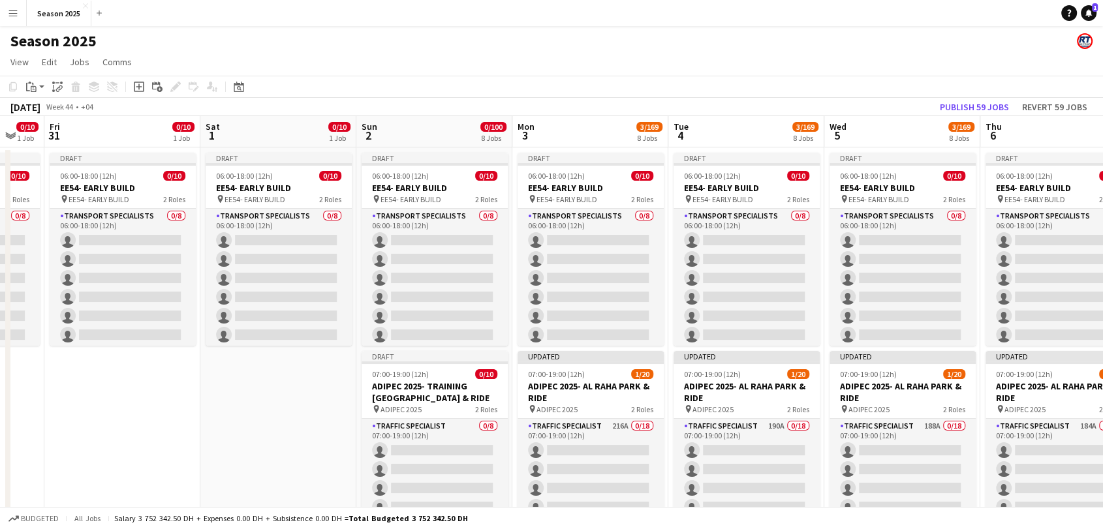
scroll to position [0, 369]
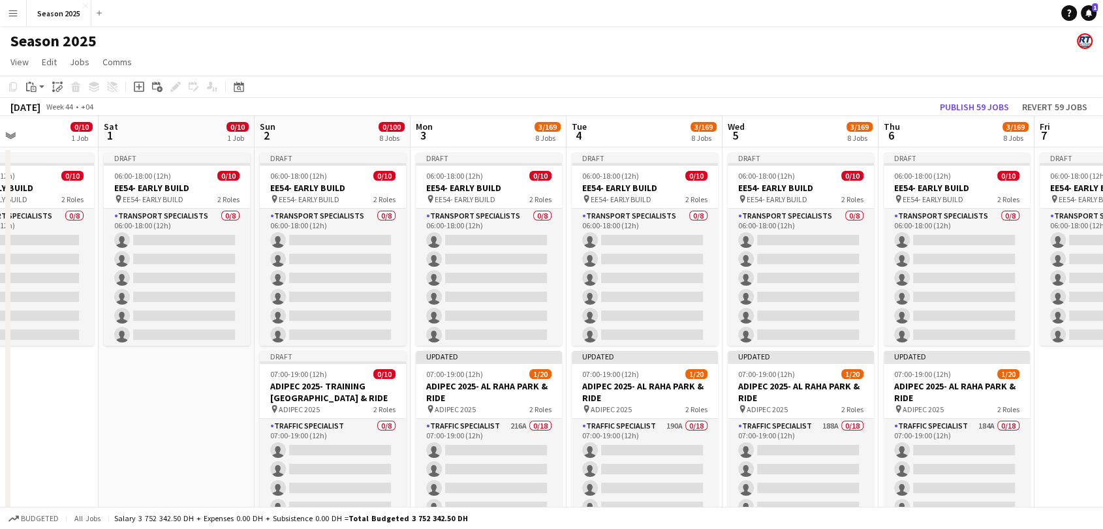
drag, startPoint x: 612, startPoint y: 396, endPoint x: 204, endPoint y: 379, distance: 408.8
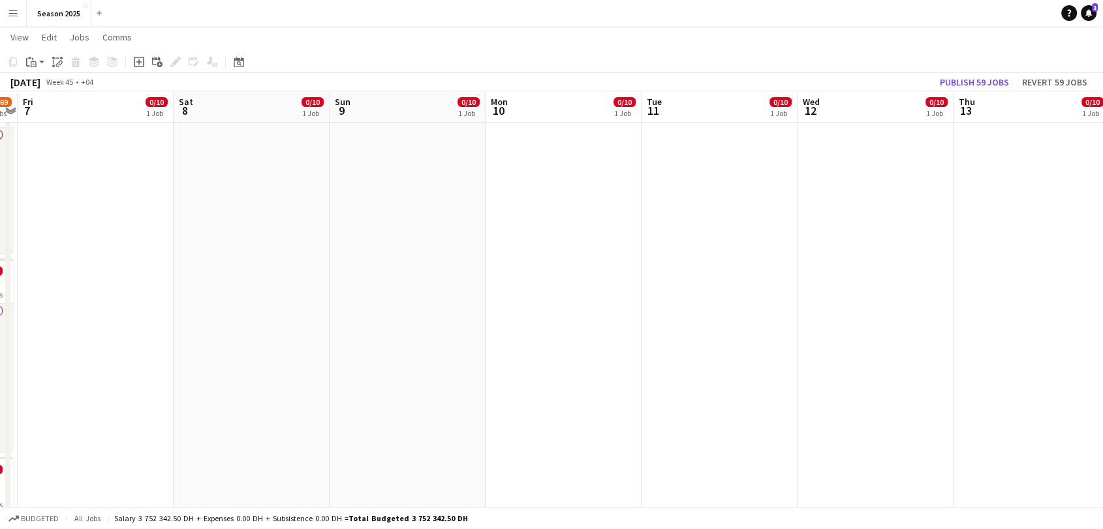
scroll to position [0, 503]
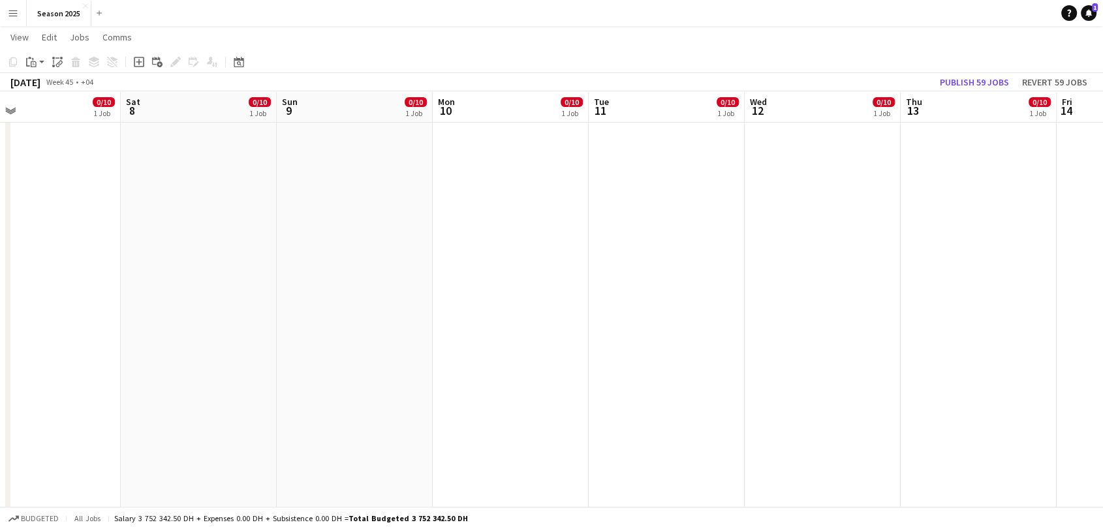
drag, startPoint x: 1069, startPoint y: 262, endPoint x: 56, endPoint y: 264, distance: 1013.3
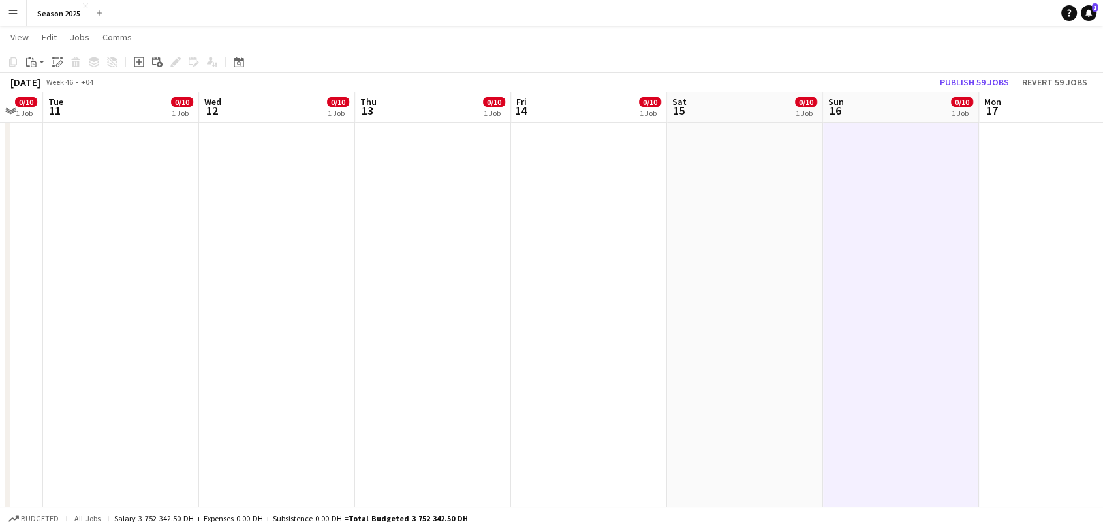
scroll to position [0, 465]
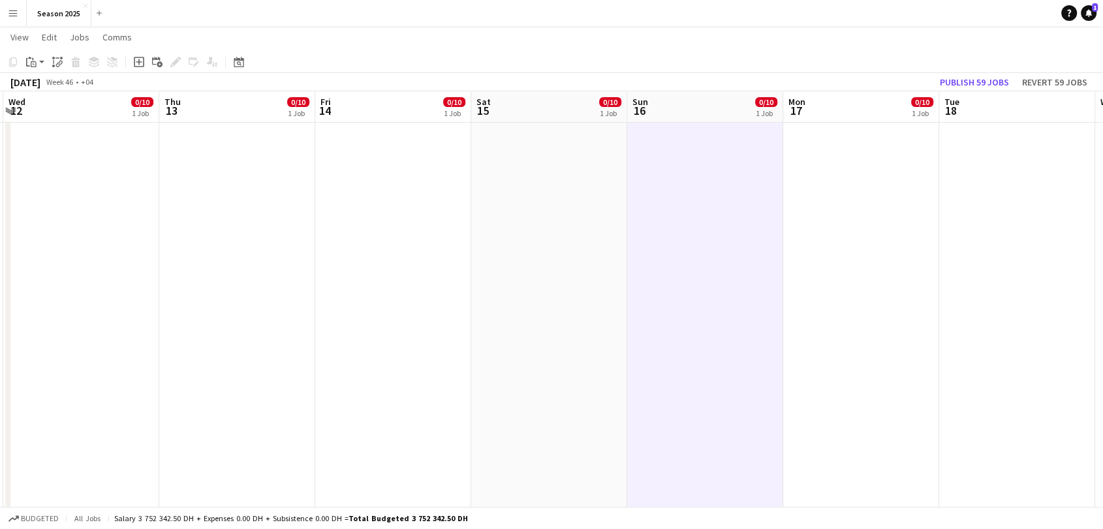
drag, startPoint x: 424, startPoint y: 205, endPoint x: 0, endPoint y: 168, distance: 425.7
click at [244, 59] on div "Date picker" at bounding box center [239, 62] width 16 height 16
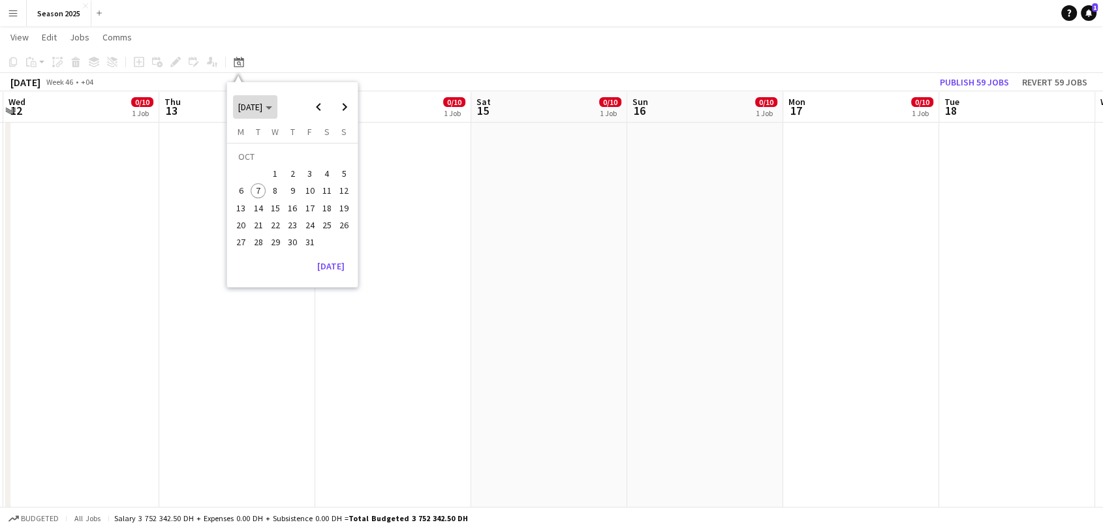
click at [272, 110] on span "[DATE]" at bounding box center [255, 107] width 34 height 12
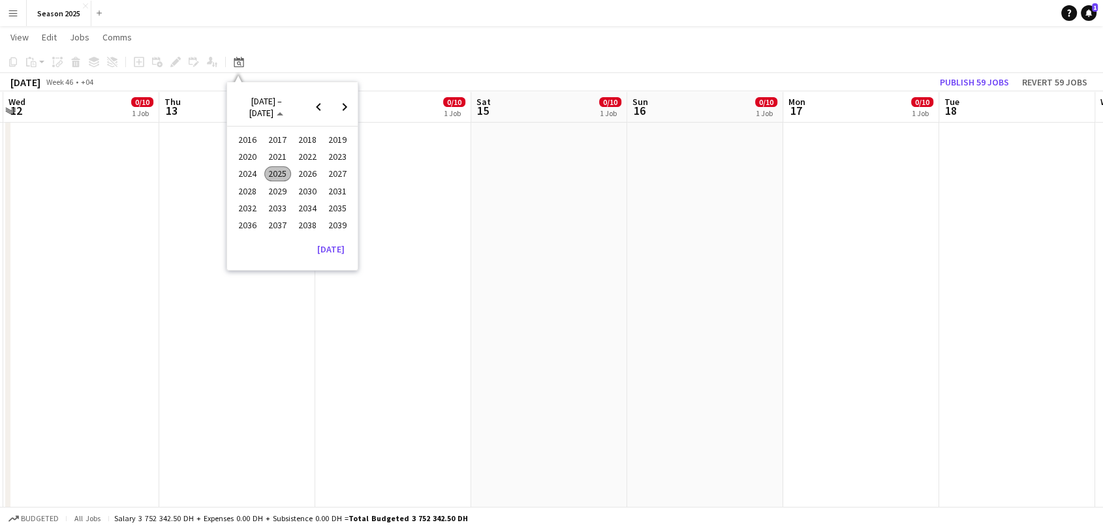
click at [282, 173] on span "2025" at bounding box center [277, 174] width 27 height 16
click at [326, 191] on span "DEC" at bounding box center [337, 191] width 27 height 16
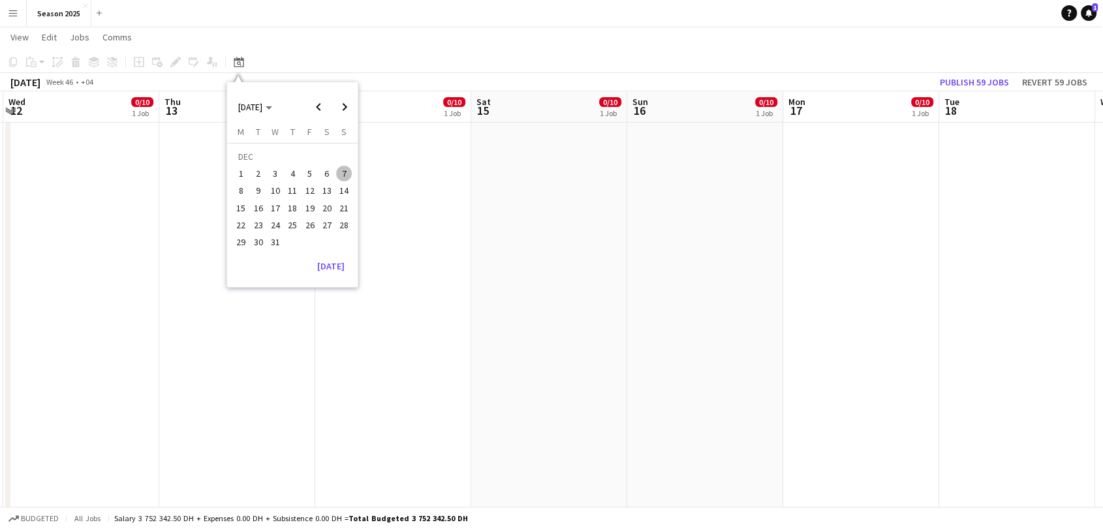
click at [242, 171] on span "1" at bounding box center [242, 174] width 16 height 16
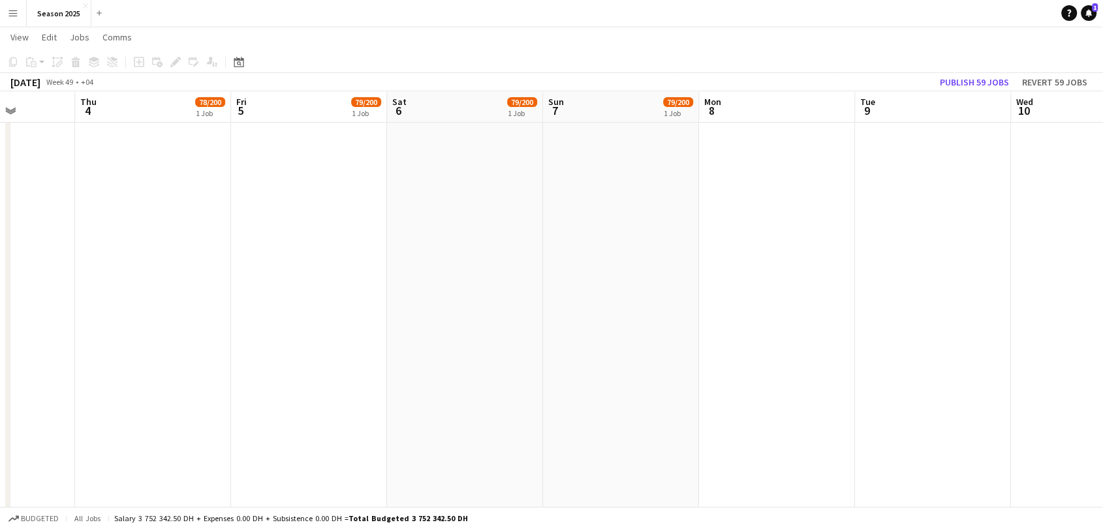
scroll to position [0, 358]
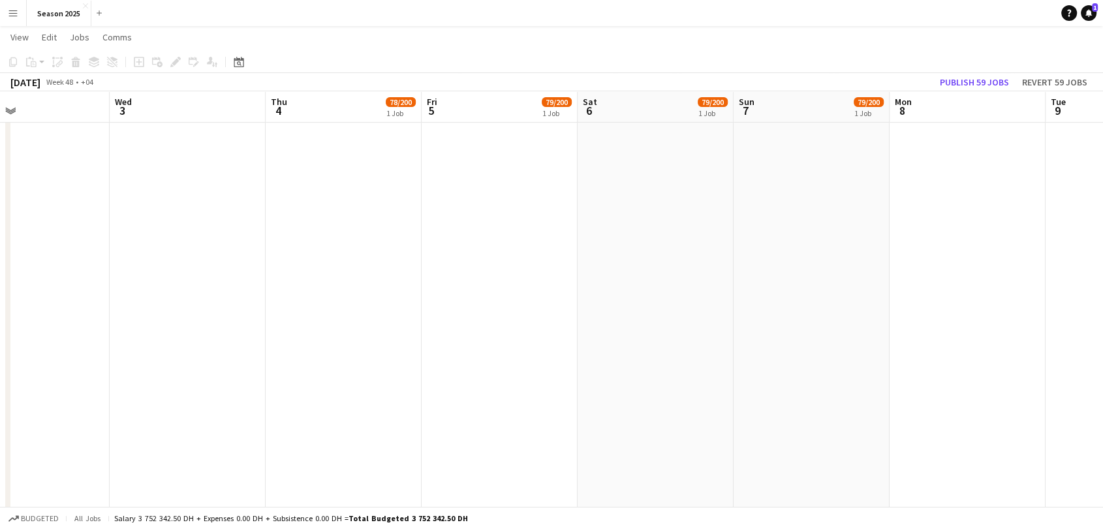
drag, startPoint x: 862, startPoint y: 258, endPoint x: 17, endPoint y: 253, distance: 845.0
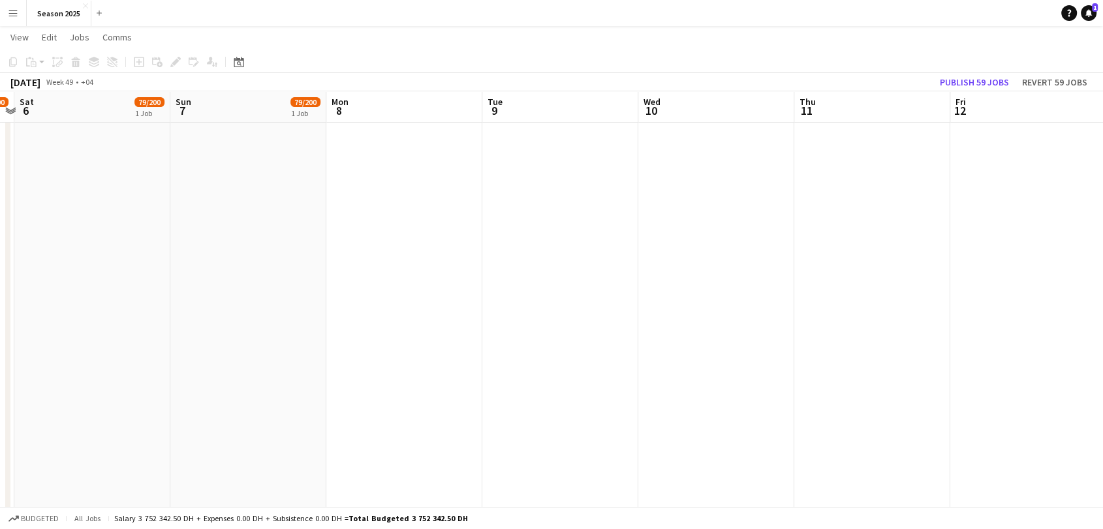
drag, startPoint x: 538, startPoint y: 269, endPoint x: 381, endPoint y: 264, distance: 157.3
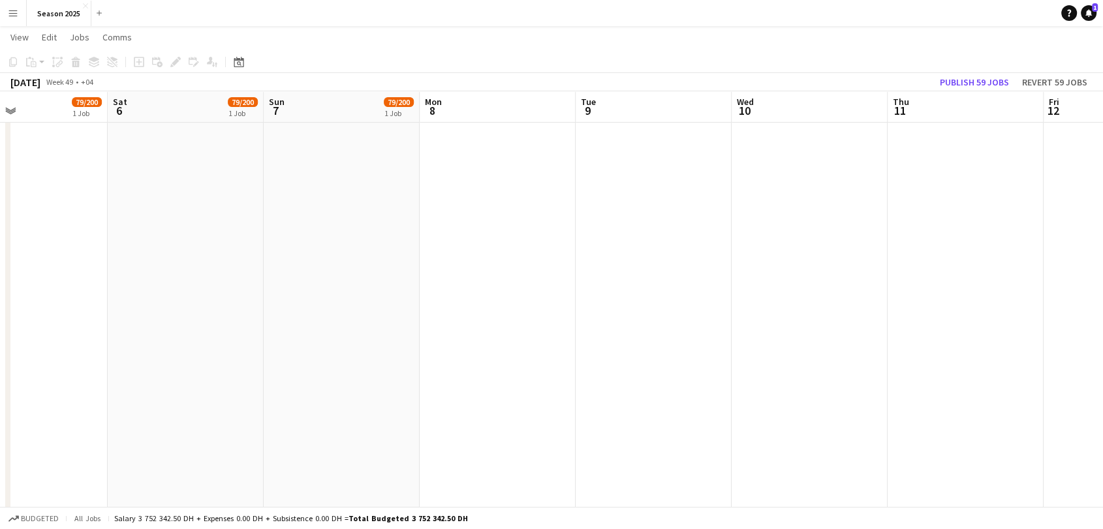
drag, startPoint x: 774, startPoint y: 281, endPoint x: 902, endPoint y: 292, distance: 127.7
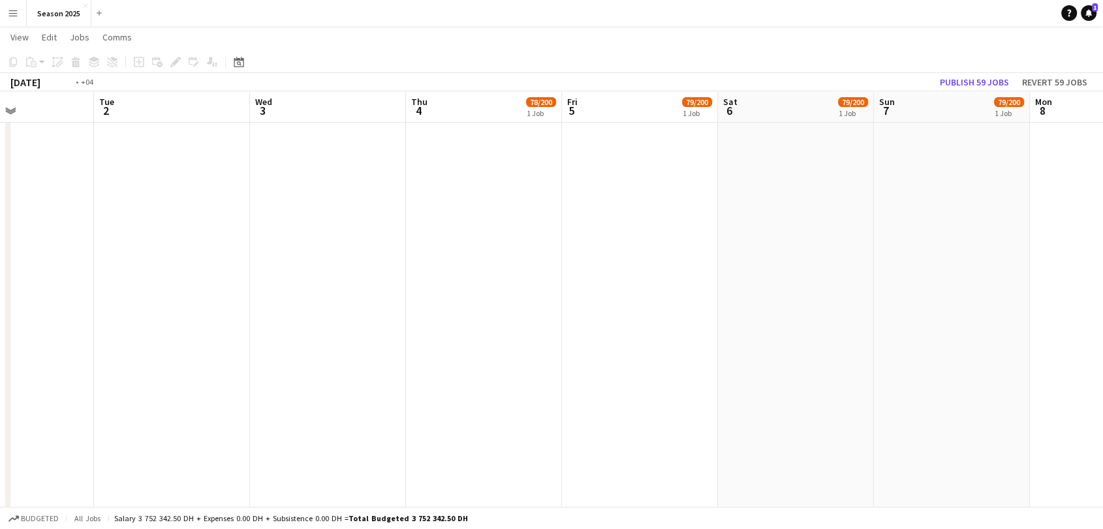
scroll to position [0, 417]
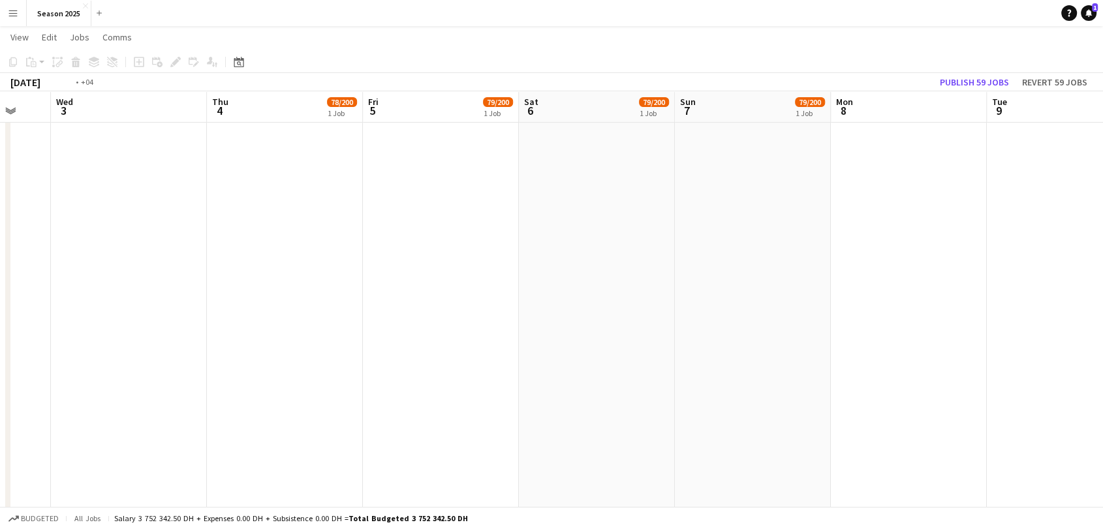
drag, startPoint x: 209, startPoint y: 226, endPoint x: 910, endPoint y: 221, distance: 700.8
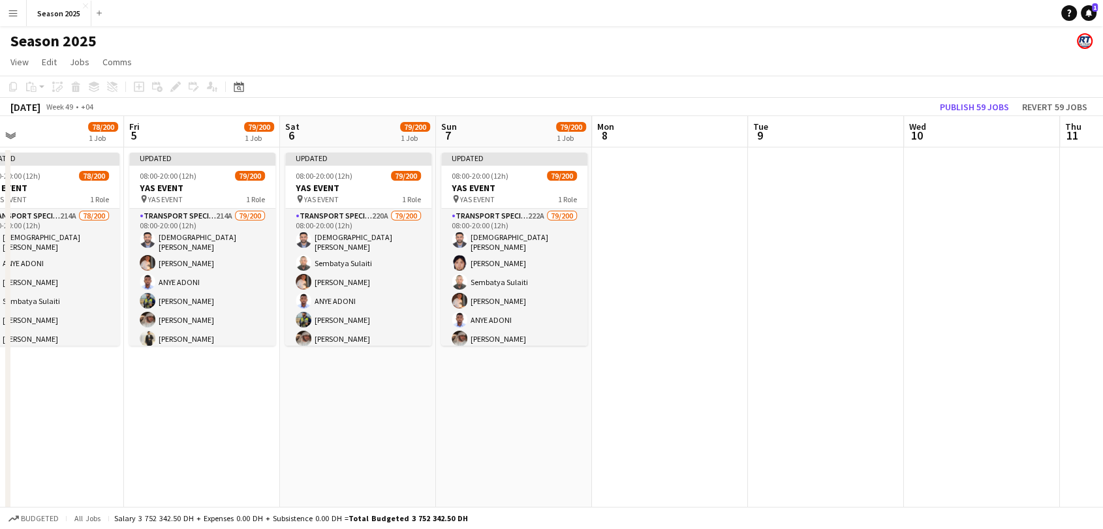
scroll to position [0, 373]
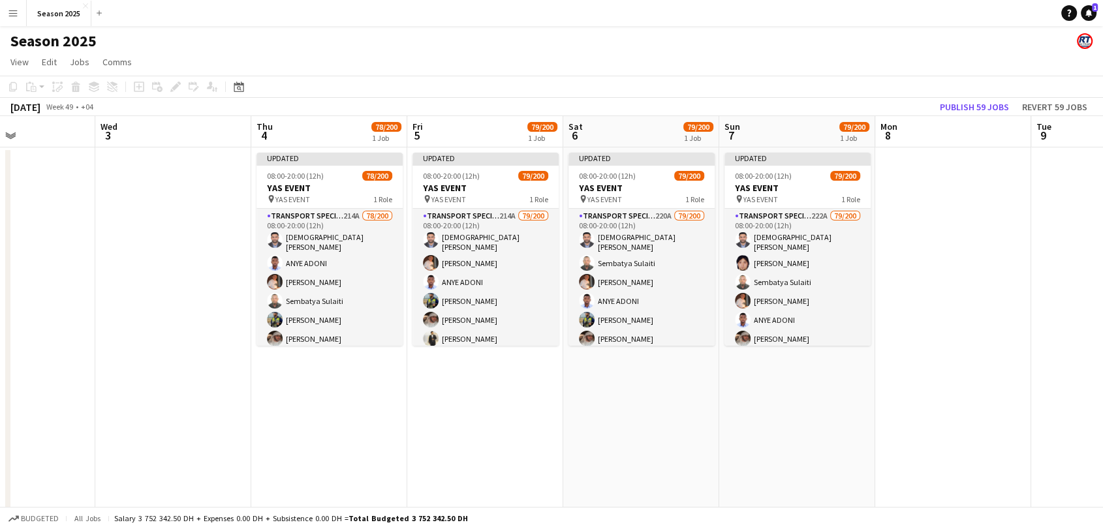
drag, startPoint x: 898, startPoint y: 399, endPoint x: 630, endPoint y: 380, distance: 268.2
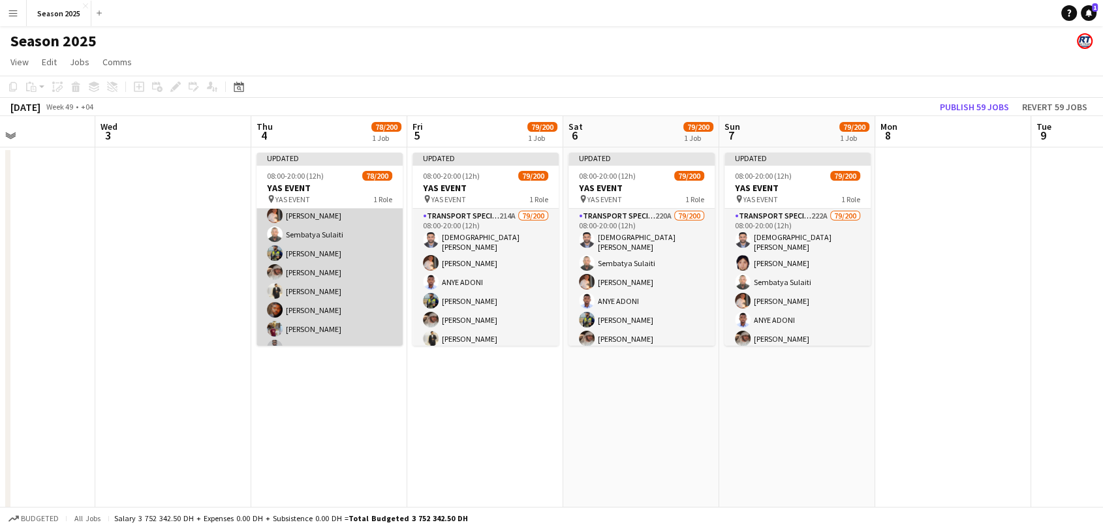
scroll to position [0, 0]
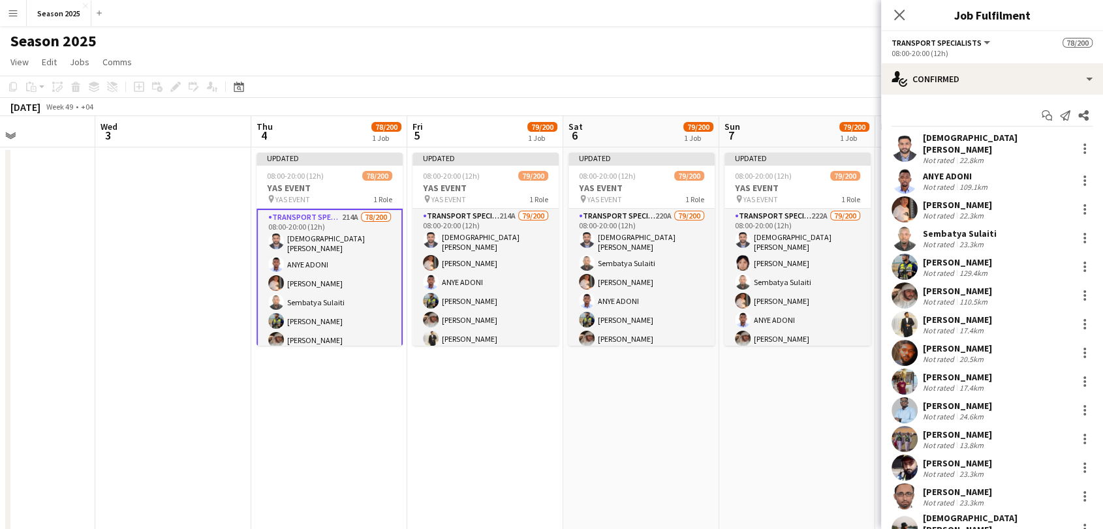
drag, startPoint x: 897, startPoint y: 12, endPoint x: 882, endPoint y: 26, distance: 20.8
click at [898, 13] on icon at bounding box center [899, 15] width 10 height 10
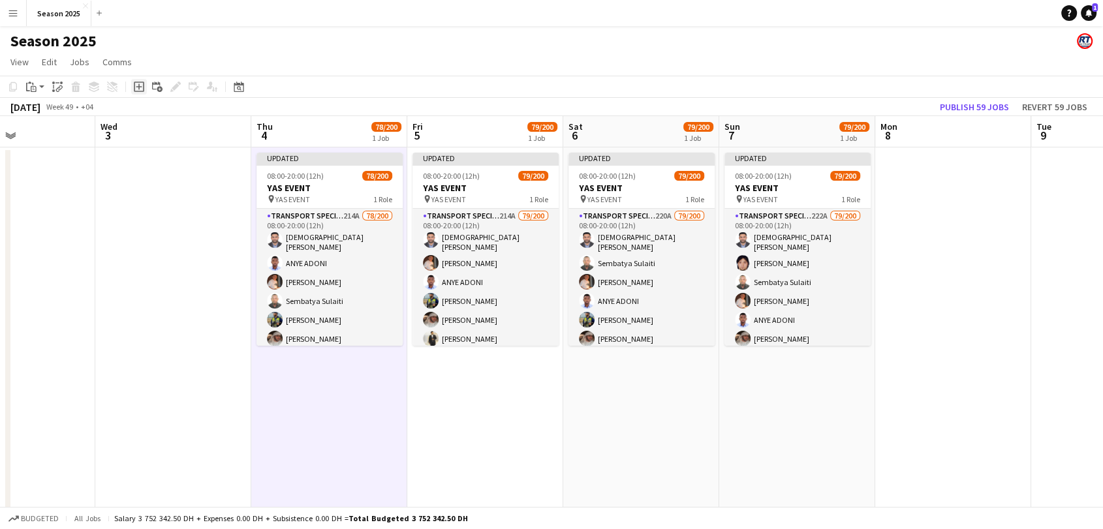
click at [137, 85] on icon "Add job" at bounding box center [139, 87] width 10 height 10
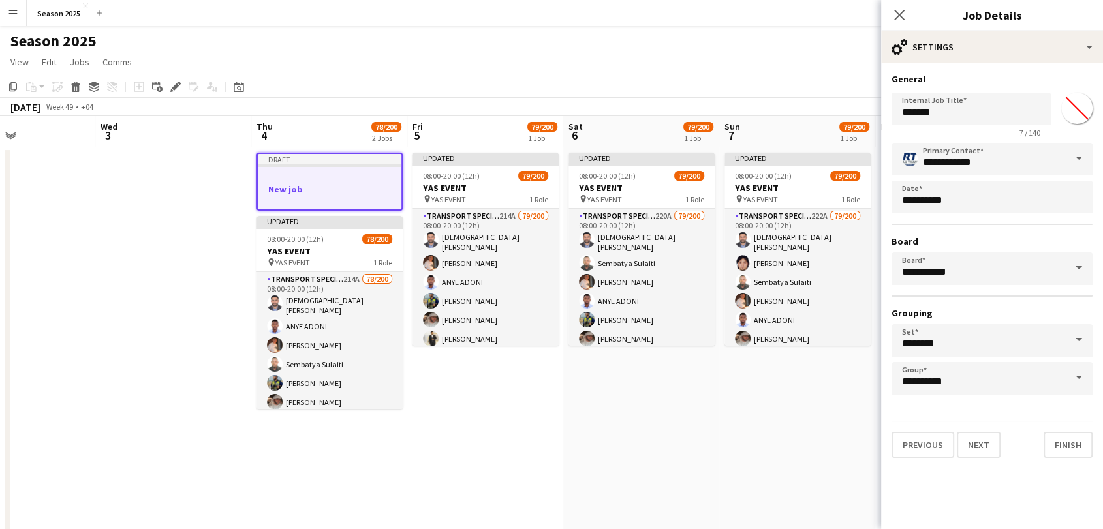
click at [309, 177] on div at bounding box center [330, 177] width 144 height 10
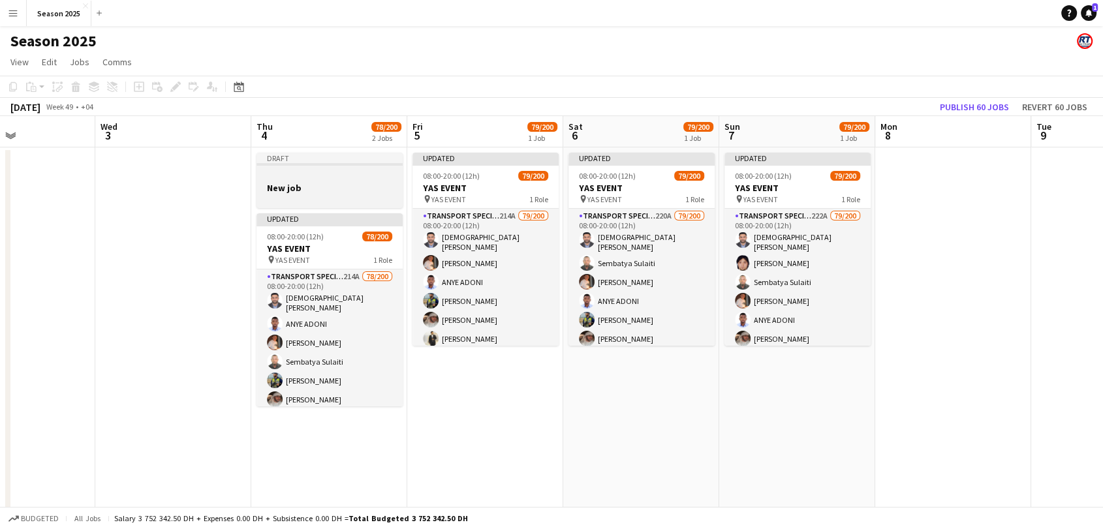
click at [277, 179] on div at bounding box center [329, 176] width 146 height 10
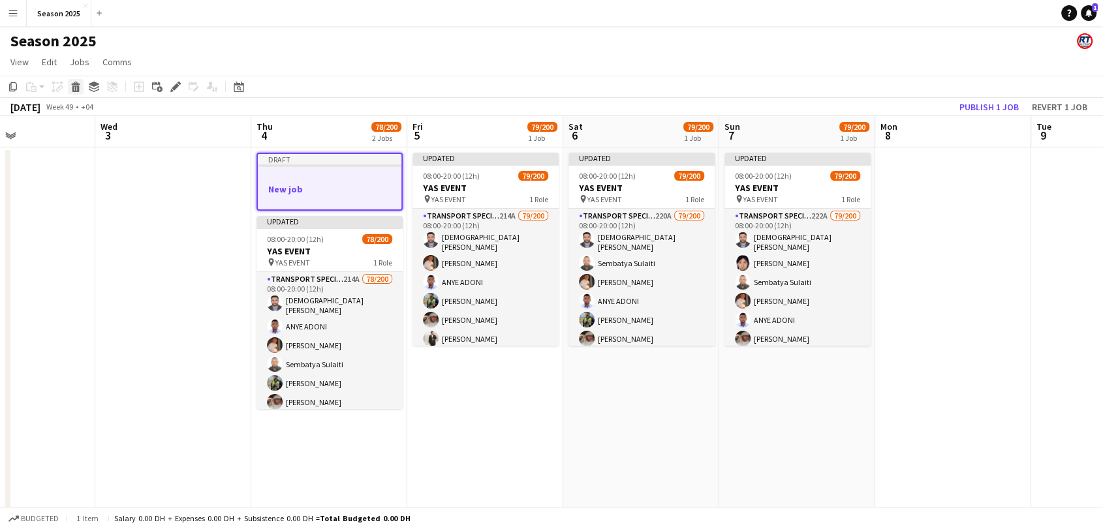
click at [76, 82] on icon "Delete" at bounding box center [75, 87] width 10 height 10
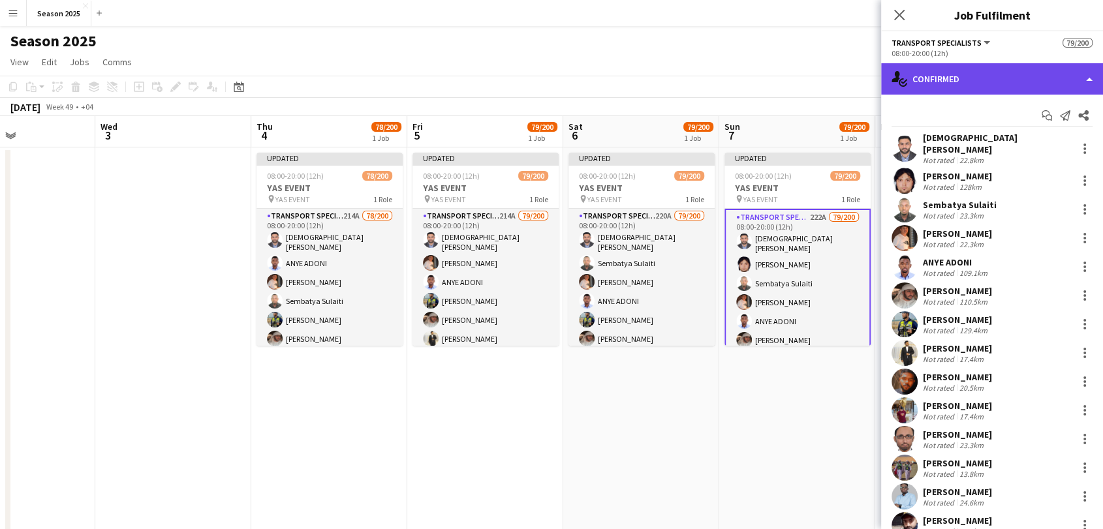
click at [940, 80] on div "single-neutral-actions-check-2 Confirmed" at bounding box center [992, 78] width 222 height 31
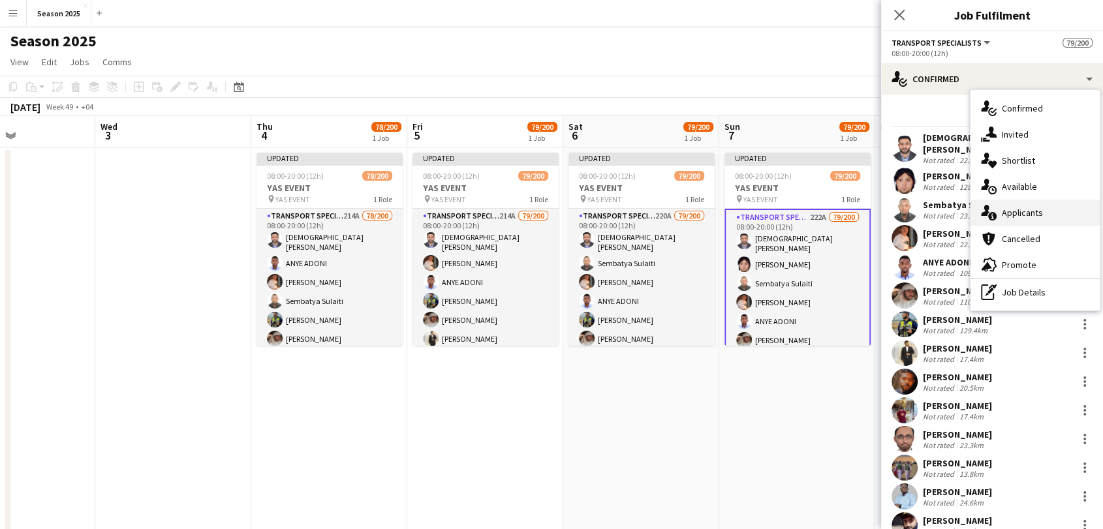
click at [1022, 215] on span "Applicants" at bounding box center [1022, 213] width 41 height 12
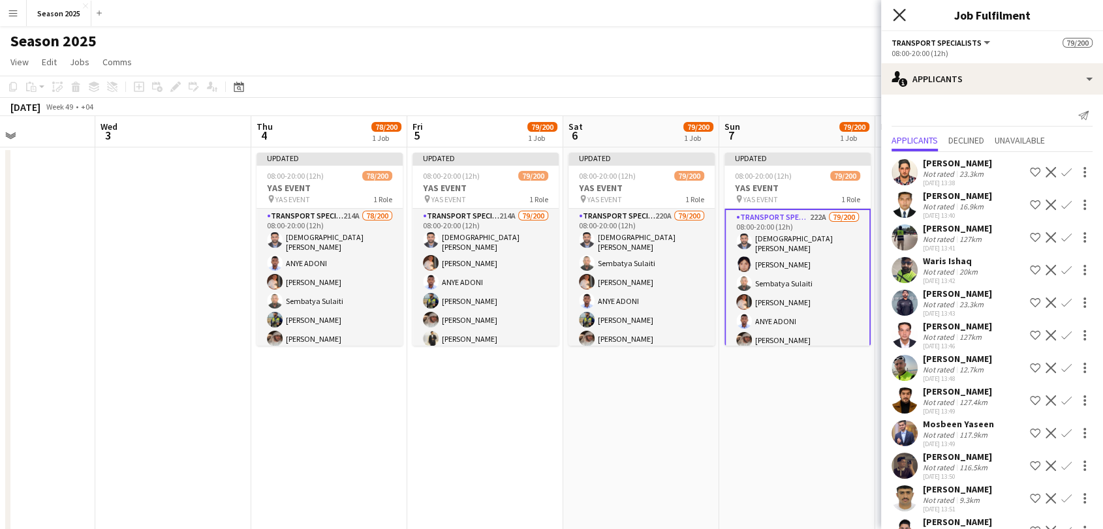
click at [899, 18] on icon "Close pop-in" at bounding box center [899, 14] width 12 height 12
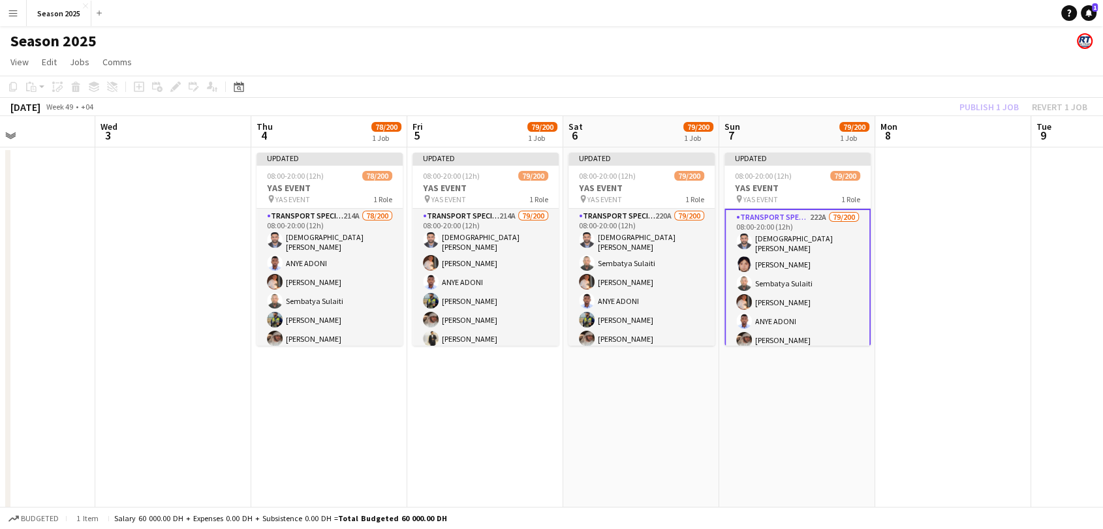
click at [844, 66] on app-page-menu "View Day view expanded Day view collapsed Month view Date picker Jump to [DATE]…" at bounding box center [551, 63] width 1103 height 25
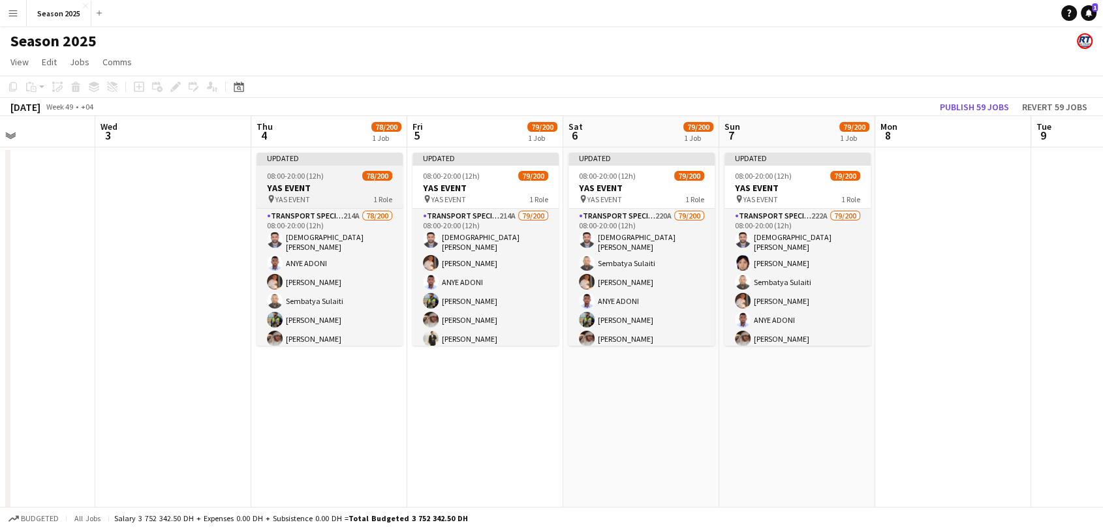
click at [341, 194] on div "pin YAS EVENT 1 Role" at bounding box center [329, 199] width 146 height 10
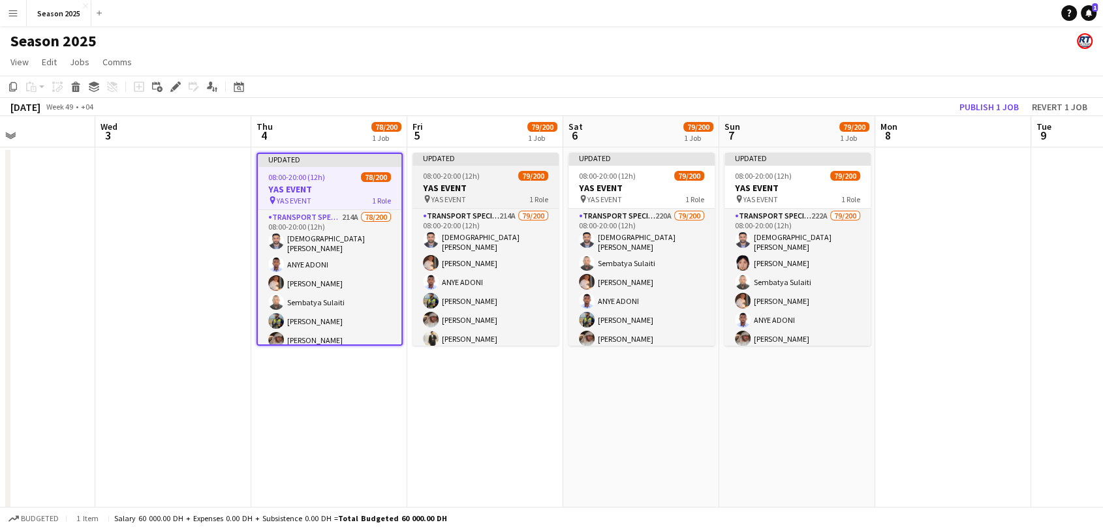
click at [455, 191] on h3 "YAS EVENT" at bounding box center [485, 188] width 146 height 12
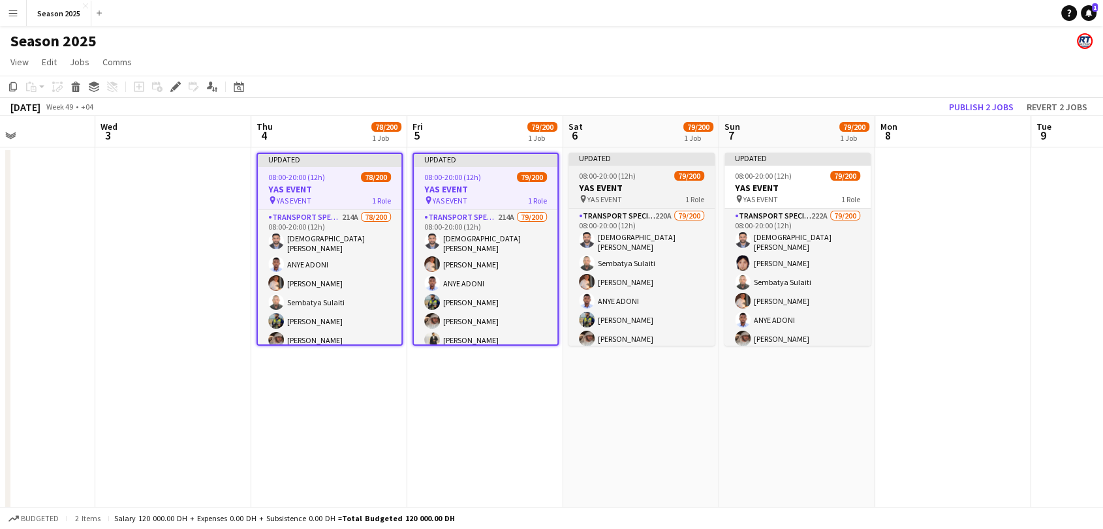
click at [641, 179] on div "08:00-20:00 (12h) 79/200" at bounding box center [641, 176] width 146 height 10
